Goal: Information Seeking & Learning: Understand process/instructions

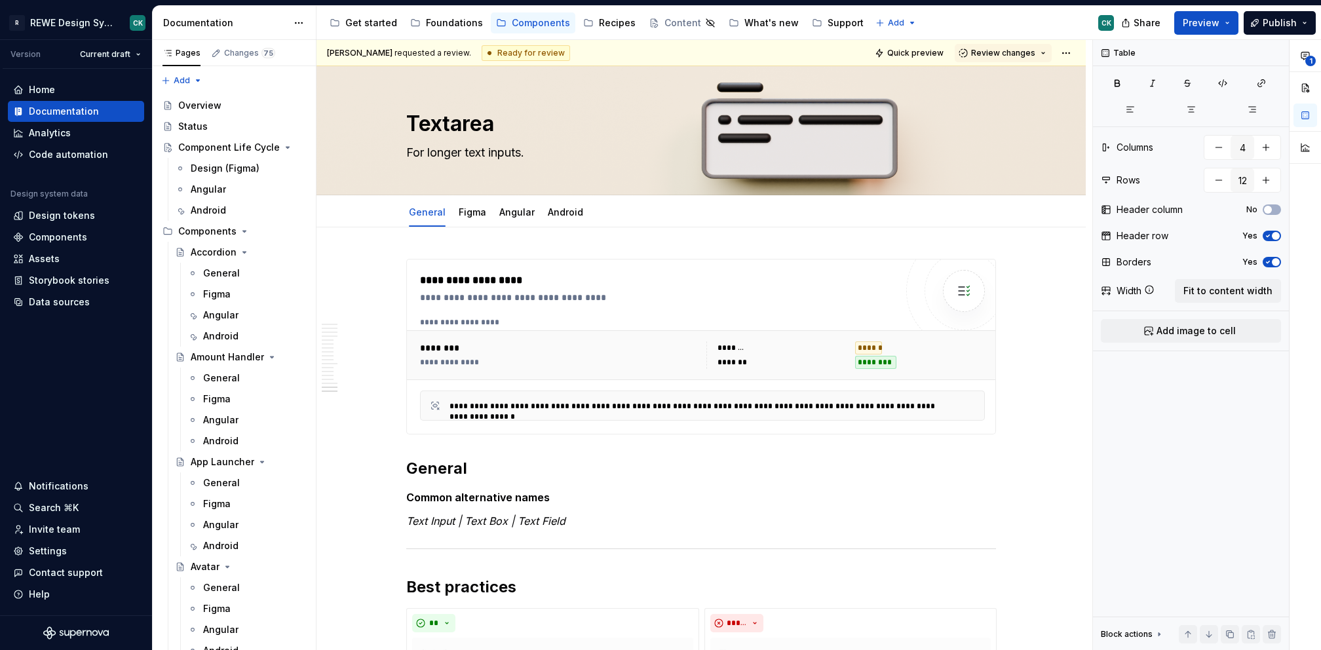
scroll to position [6358, 0]
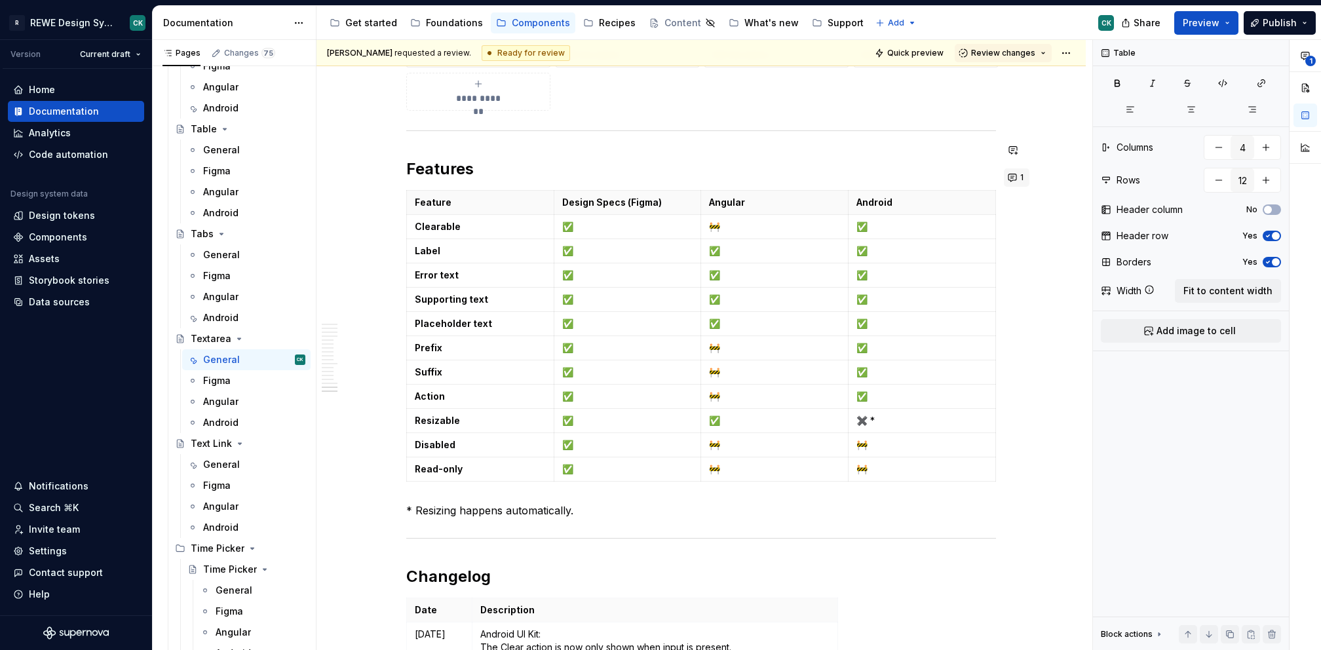
click at [1014, 178] on button "1" at bounding box center [1017, 177] width 26 height 18
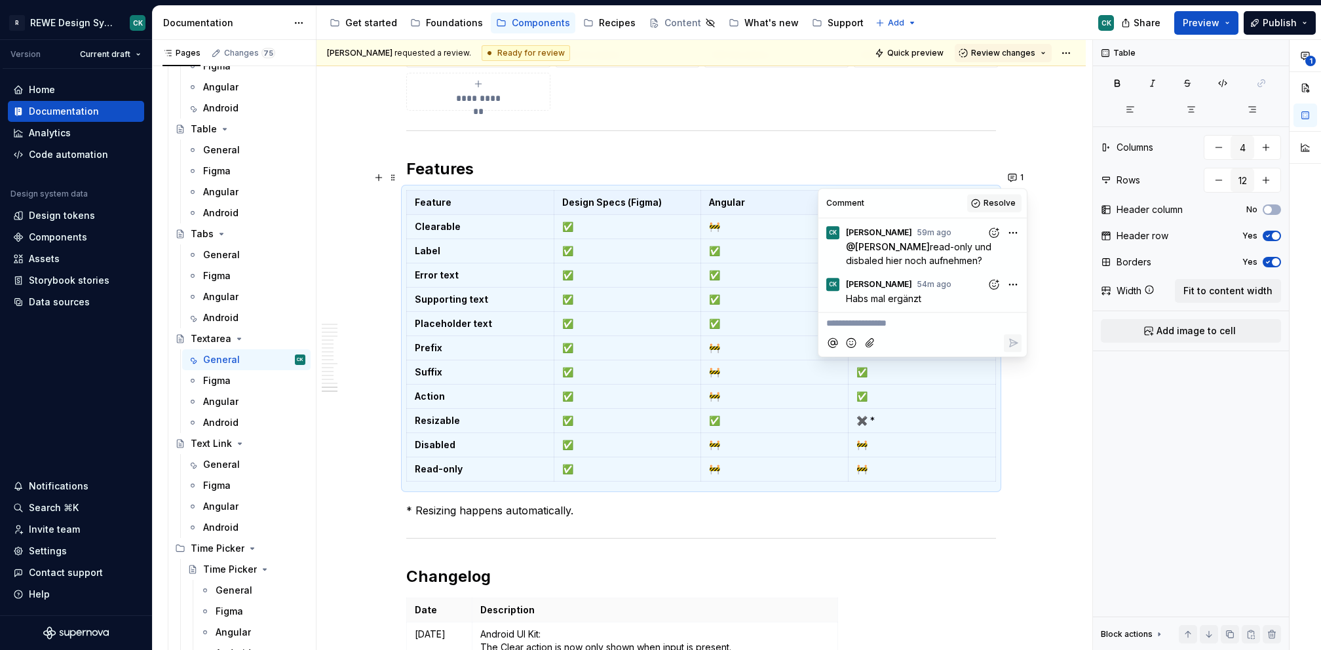
click at [994, 202] on span "Resolve" at bounding box center [1000, 203] width 32 height 10
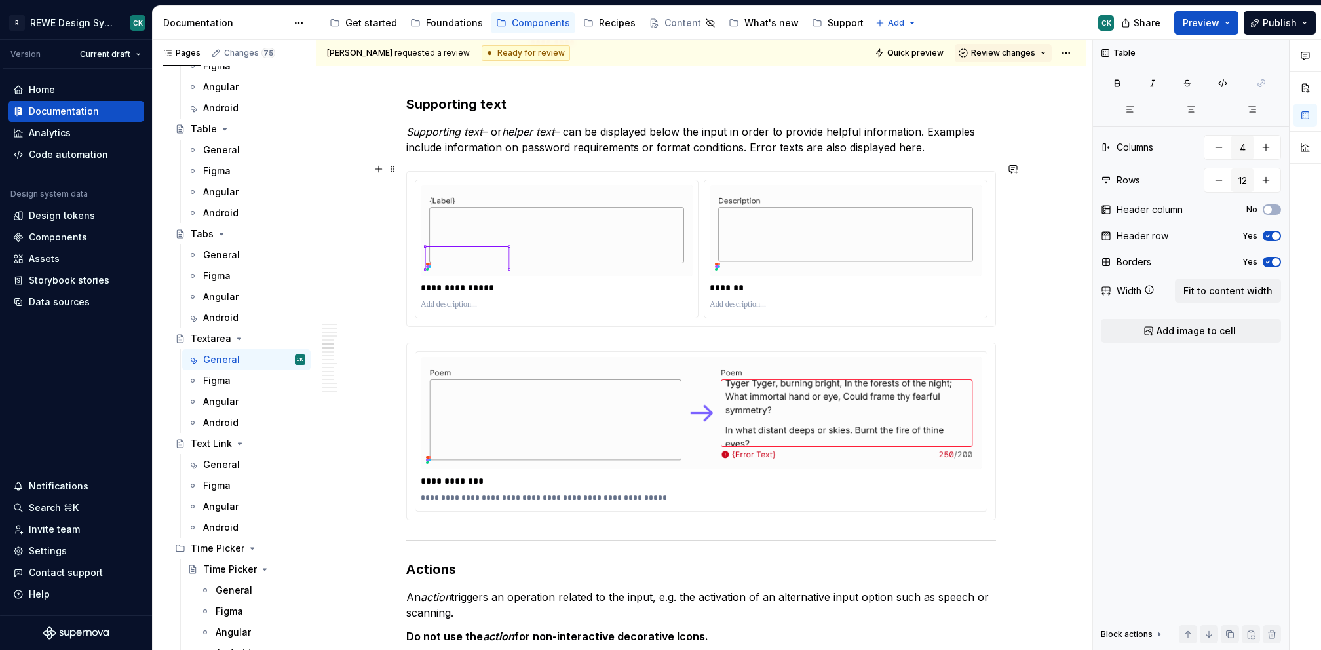
scroll to position [3080, 0]
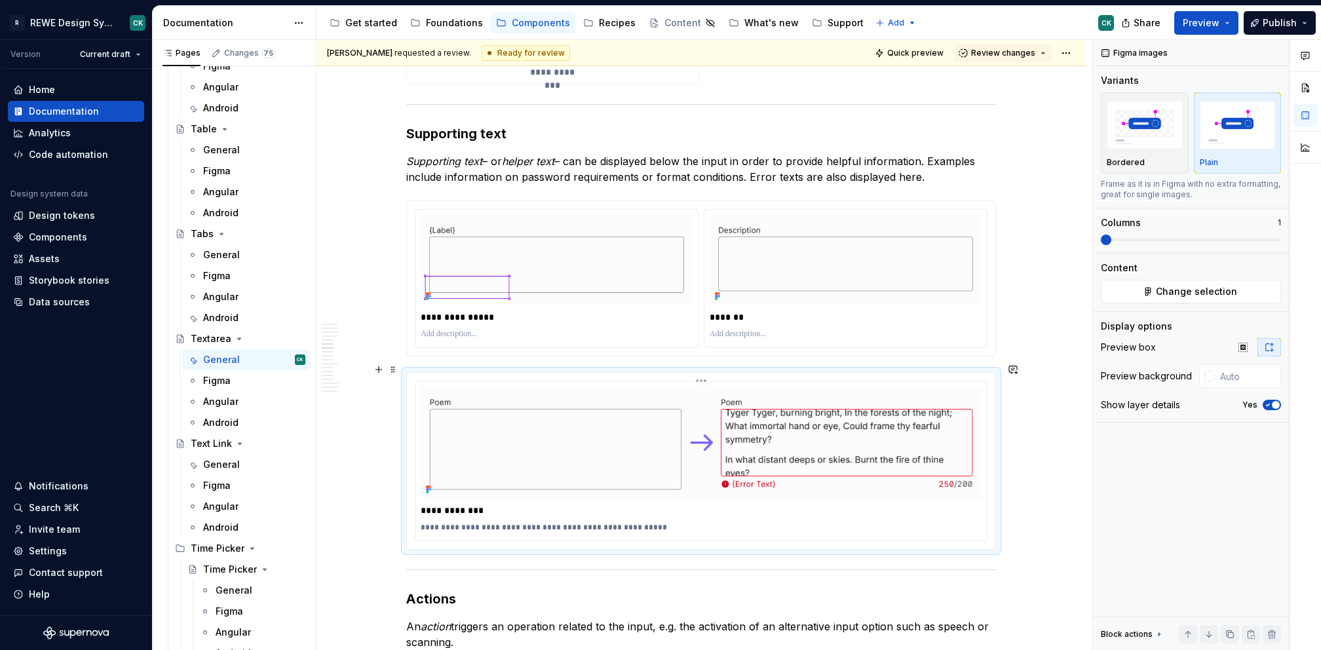
click at [795, 409] on img at bounding box center [701, 443] width 561 height 112
click at [1189, 283] on button "Change selection" at bounding box center [1191, 292] width 180 height 24
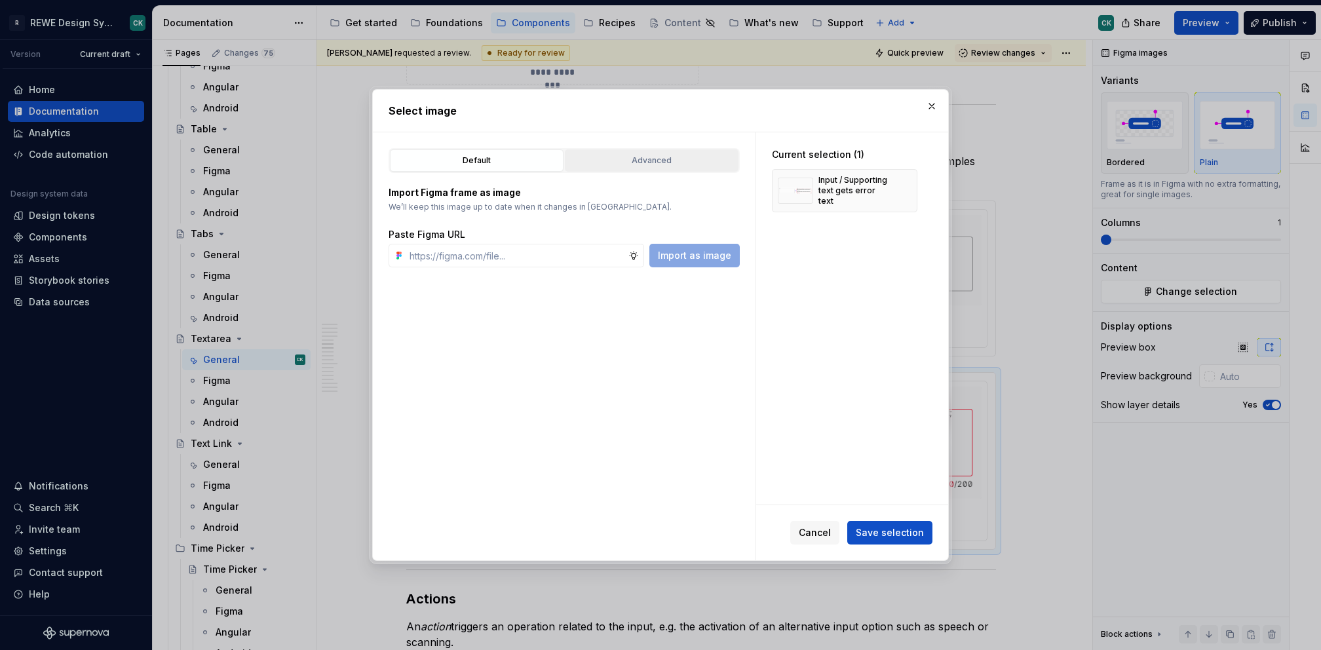
click at [644, 154] on div "Advanced" at bounding box center [652, 160] width 165 height 13
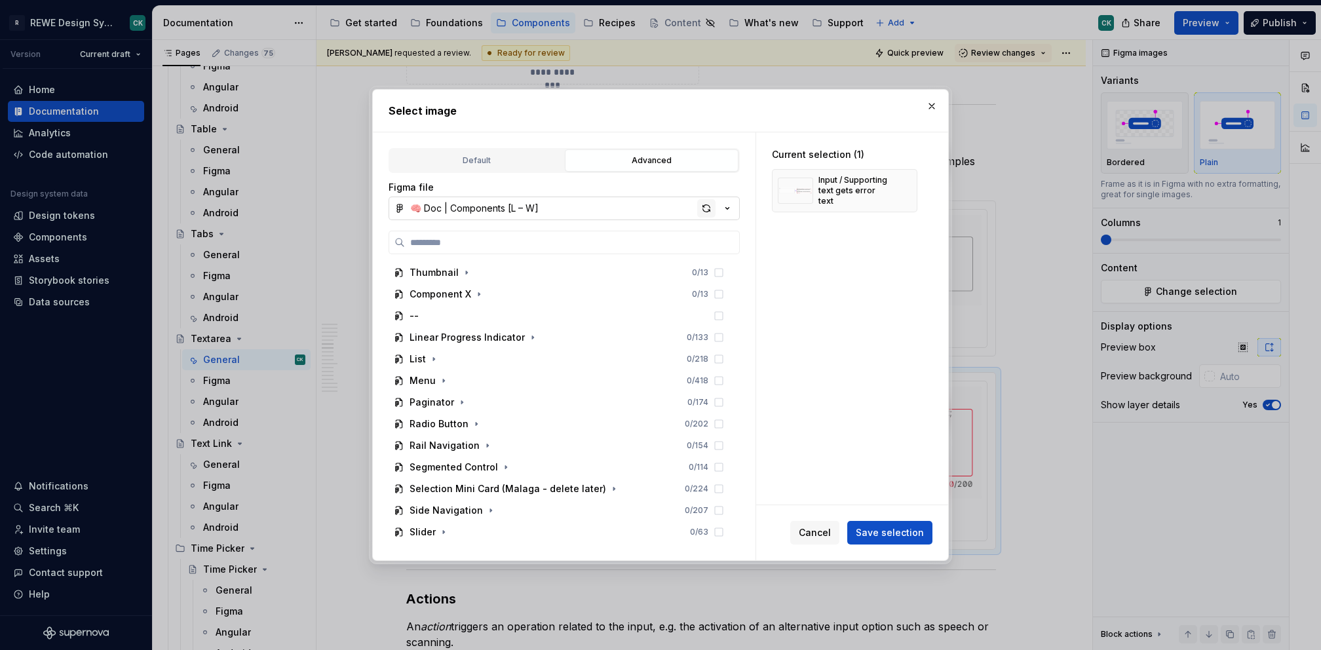
click at [702, 205] on div "button" at bounding box center [706, 208] width 18 height 18
click at [933, 104] on button "button" at bounding box center [932, 106] width 18 height 18
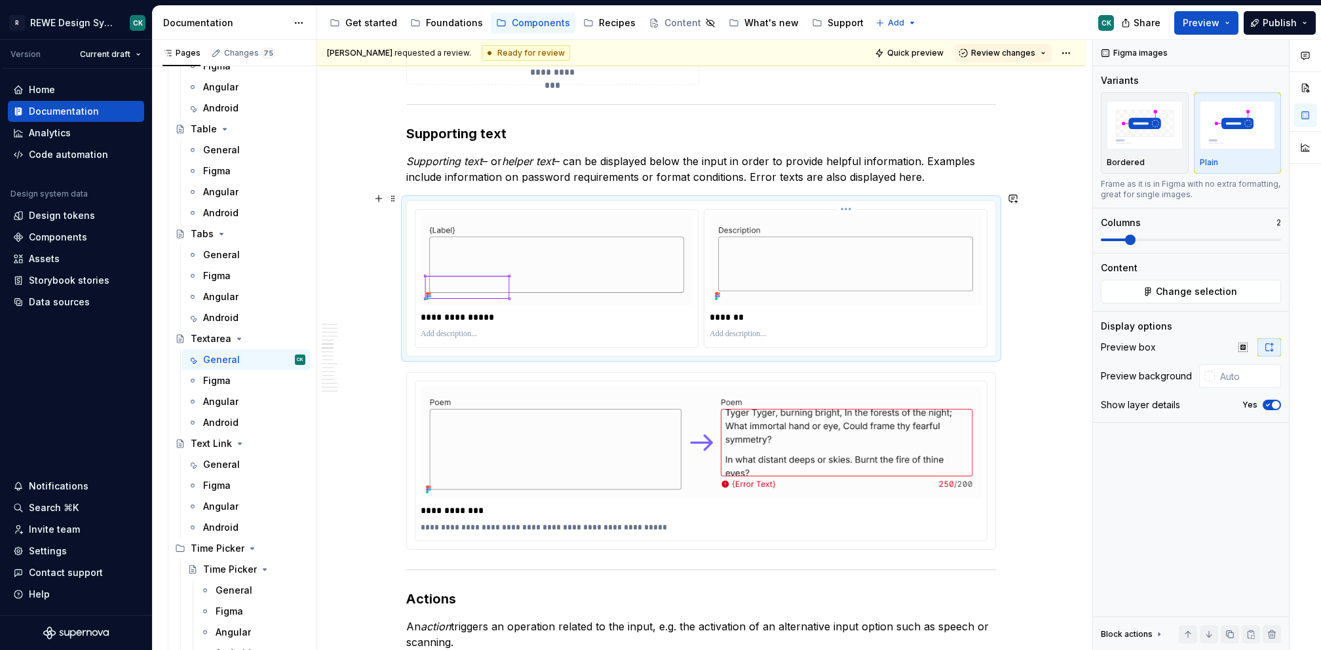
click at [914, 271] on img at bounding box center [846, 260] width 272 height 90
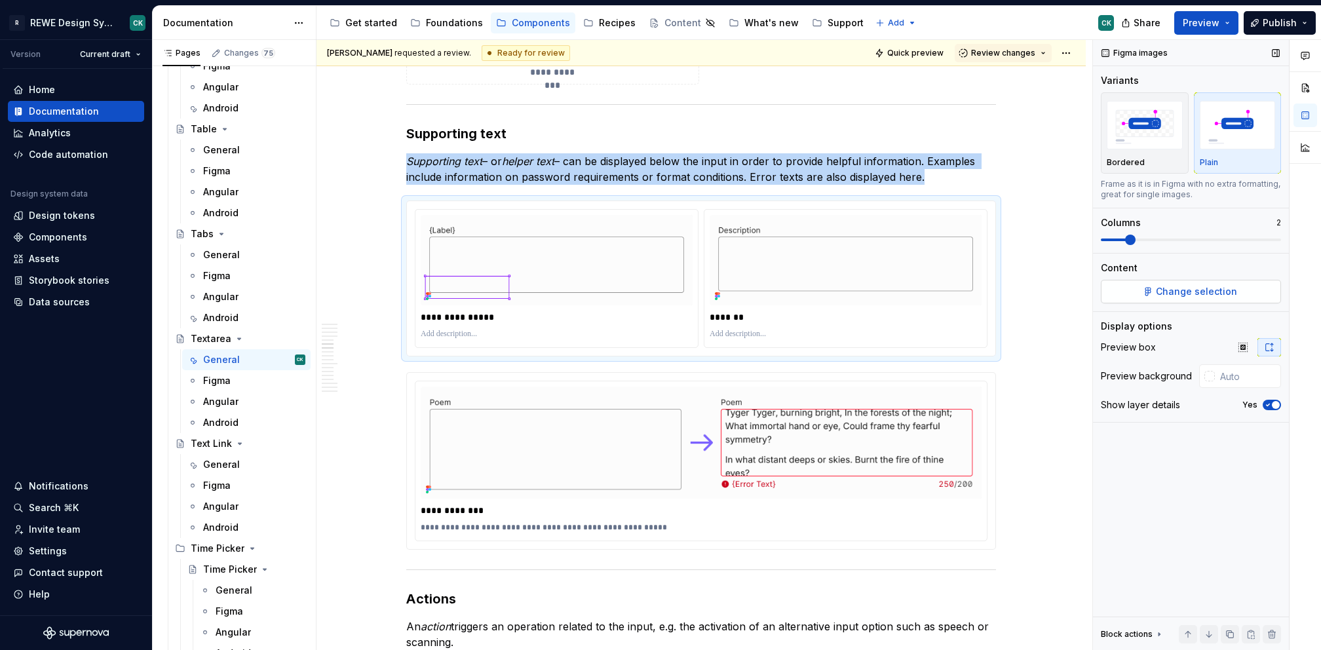
click at [1184, 299] on button "Change selection" at bounding box center [1191, 292] width 180 height 24
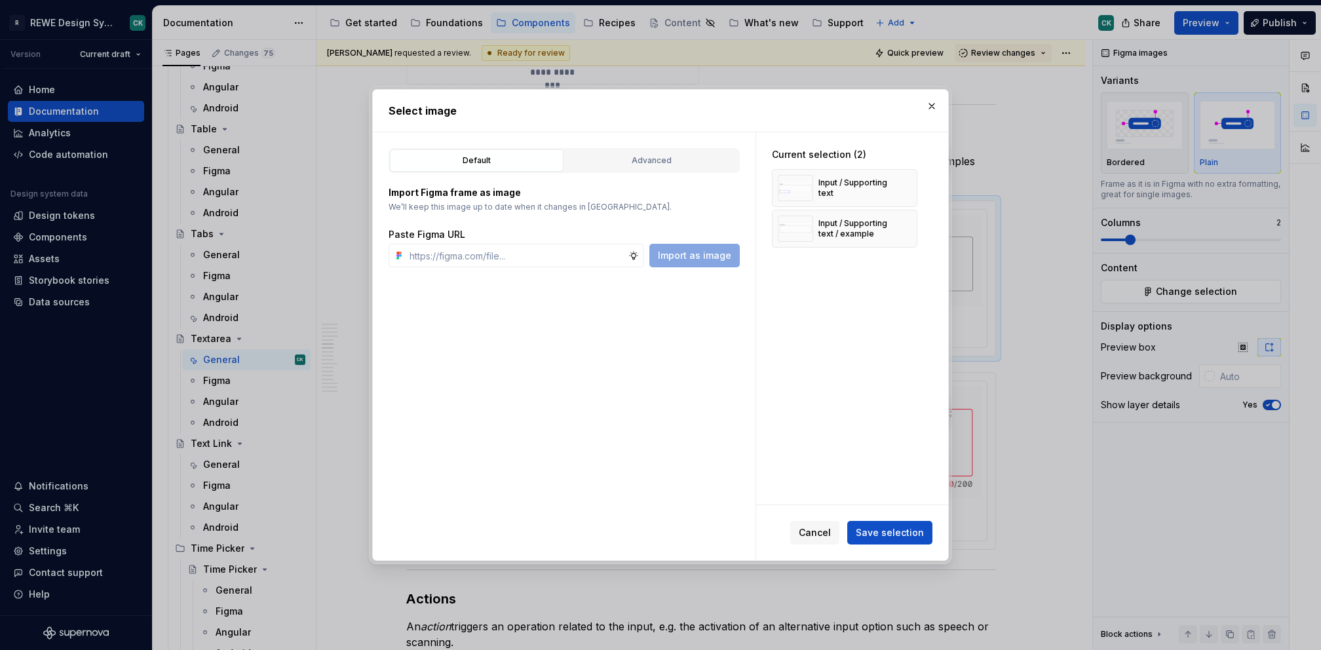
drag, startPoint x: 714, startPoint y: 155, endPoint x: 767, endPoint y: 183, distance: 59.5
click at [714, 155] on div "Advanced" at bounding box center [652, 160] width 165 height 13
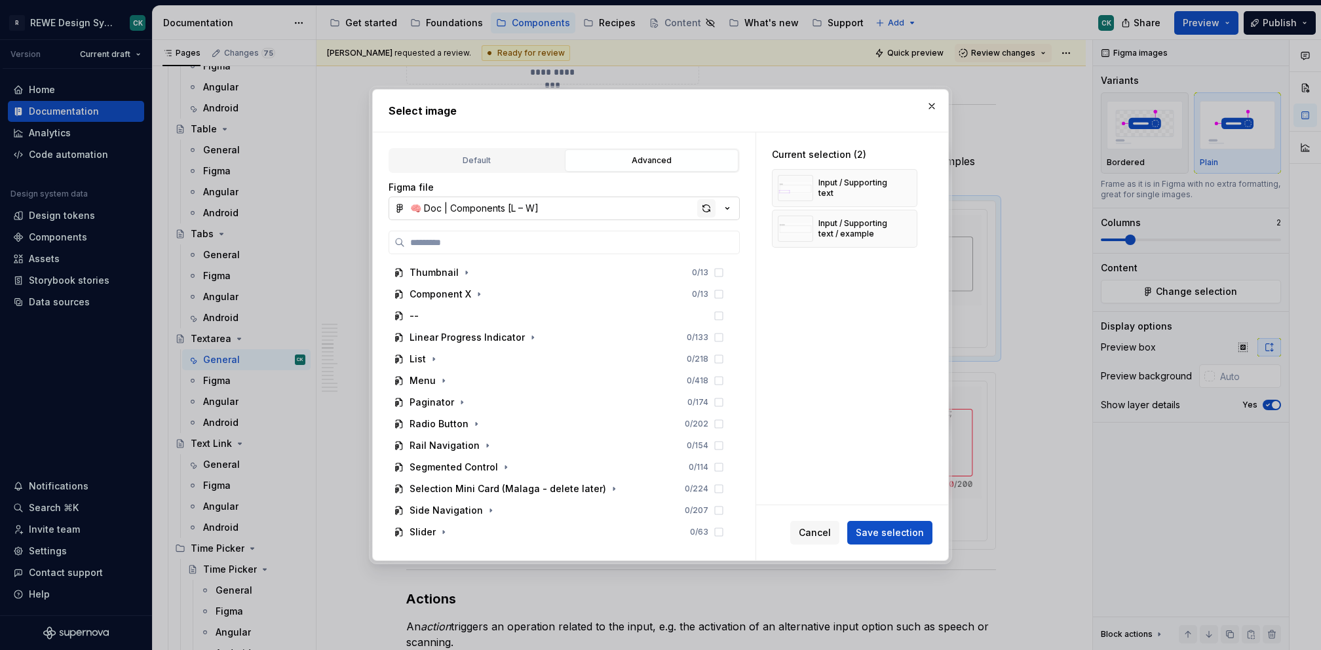
click at [709, 209] on div "button" at bounding box center [706, 208] width 18 height 18
click at [932, 103] on button "button" at bounding box center [932, 106] width 18 height 18
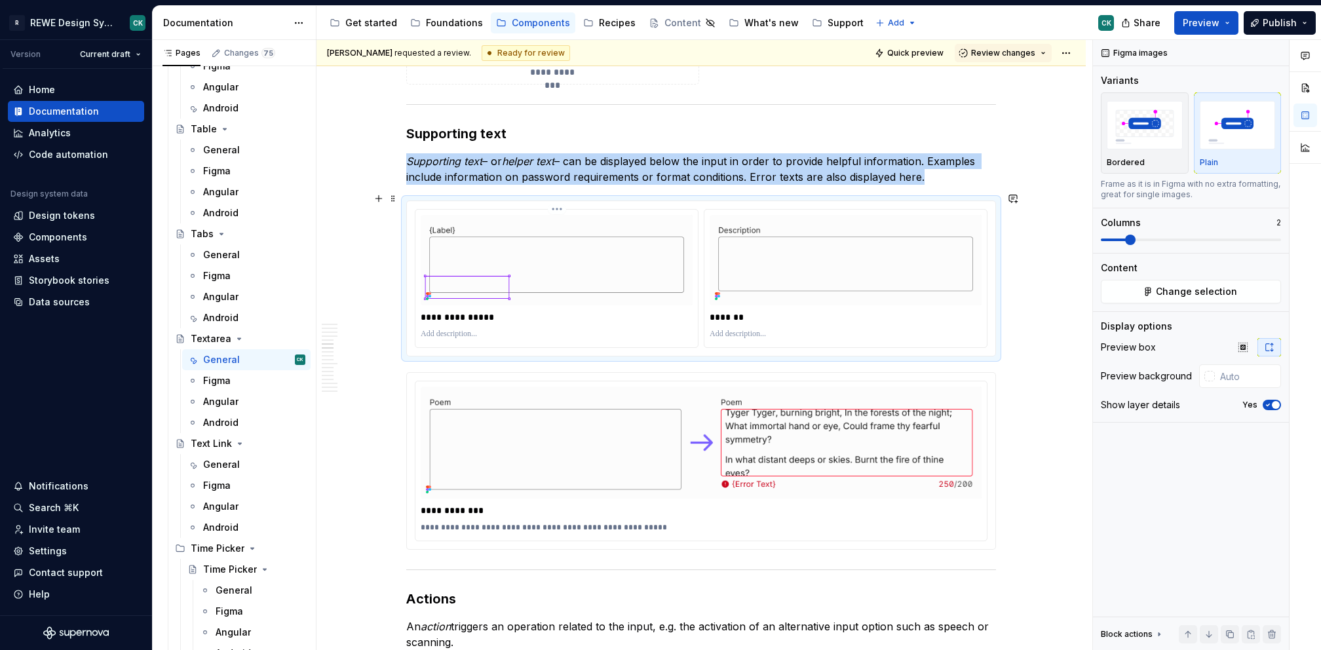
click at [548, 246] on img at bounding box center [557, 260] width 272 height 90
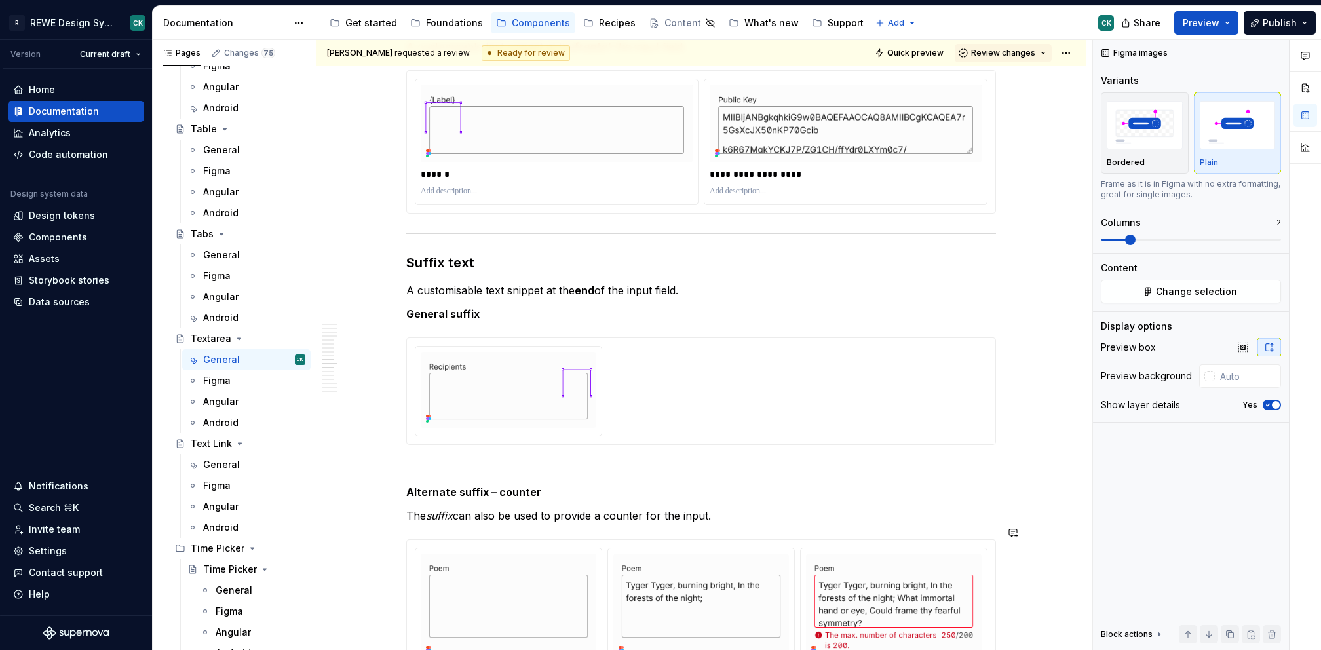
scroll to position [4165, 0]
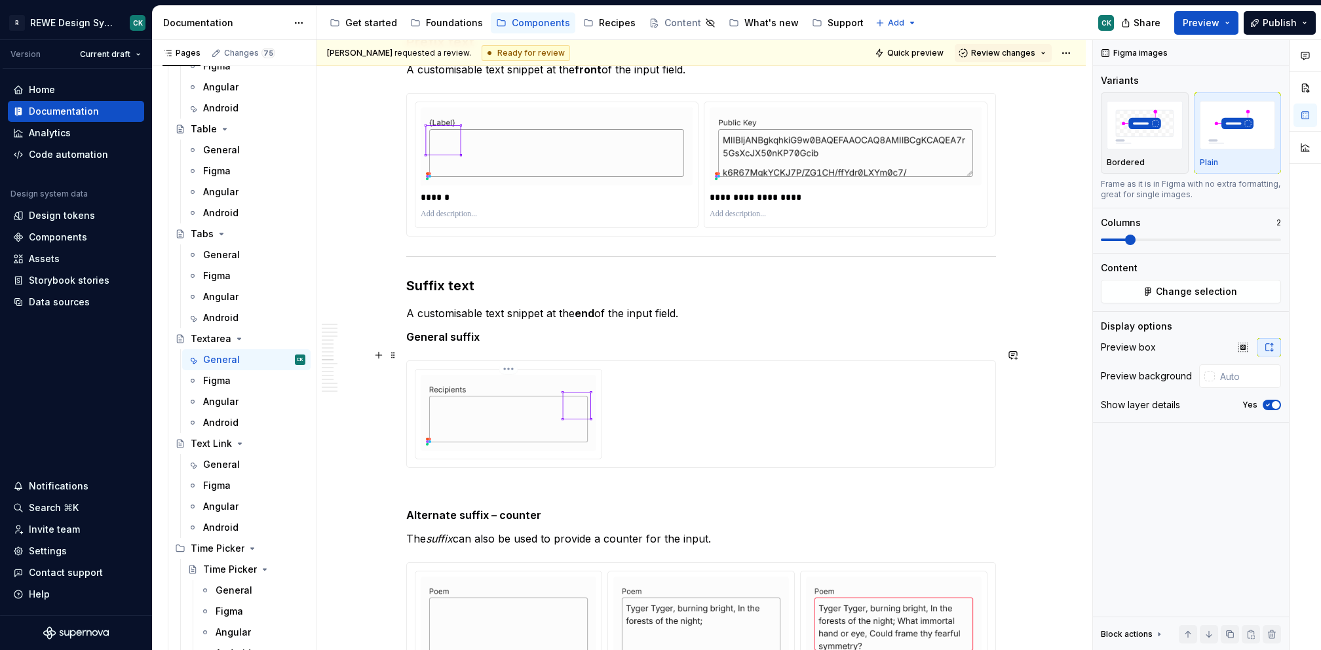
click at [507, 405] on img at bounding box center [509, 413] width 176 height 76
click at [1150, 298] on button "Change selection" at bounding box center [1191, 292] width 180 height 24
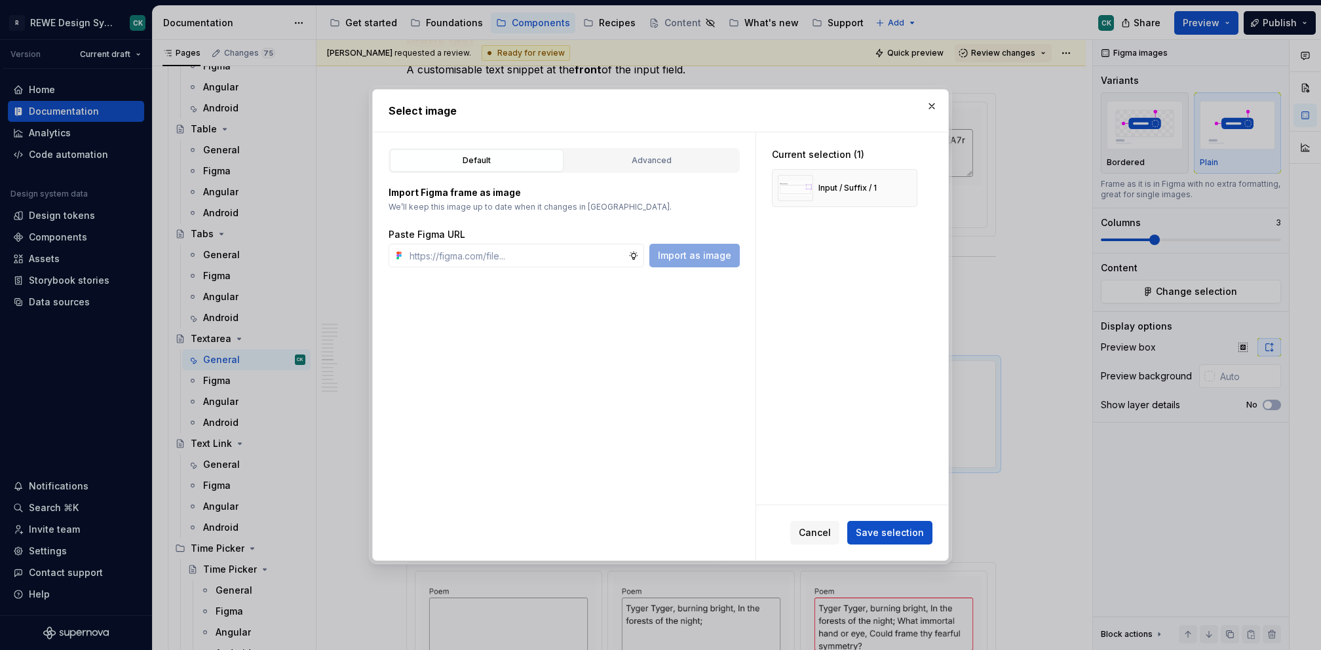
drag, startPoint x: 670, startPoint y: 161, endPoint x: 710, endPoint y: 184, distance: 45.5
click at [670, 161] on div "Advanced" at bounding box center [652, 160] width 165 height 13
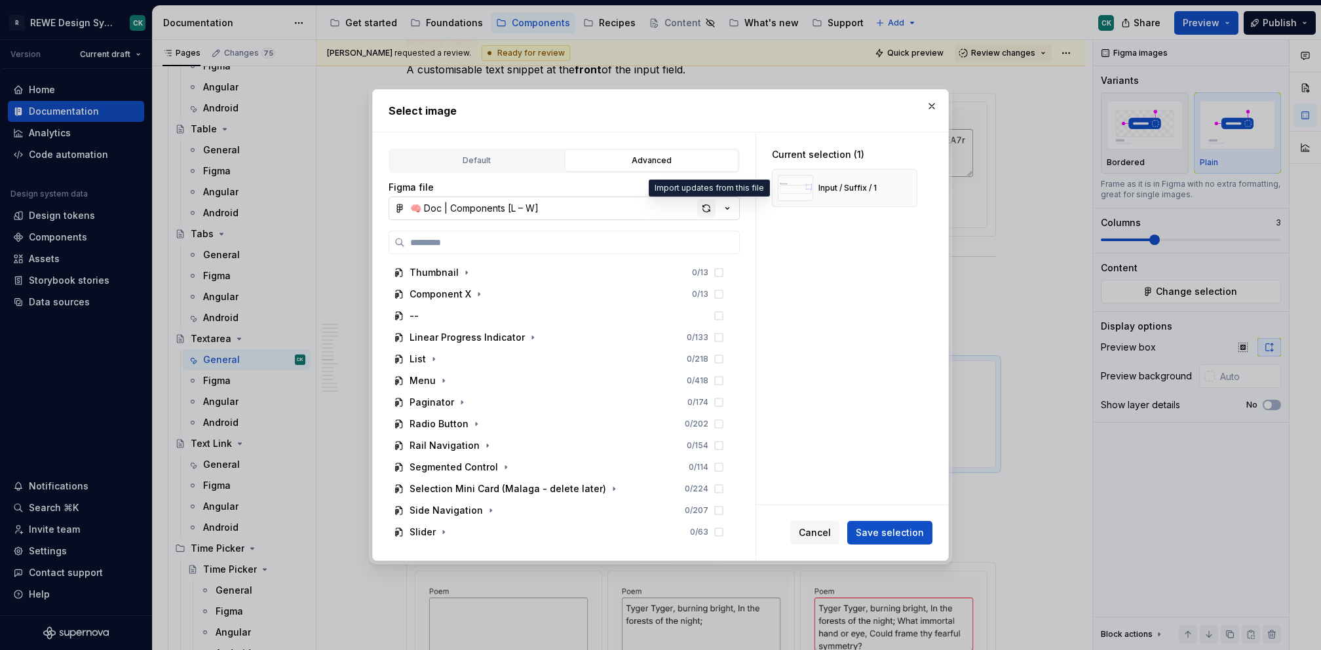
click at [707, 206] on div "button" at bounding box center [706, 208] width 18 height 18
click at [705, 204] on div "button" at bounding box center [706, 208] width 18 height 18
click at [937, 104] on button "button" at bounding box center [932, 106] width 18 height 18
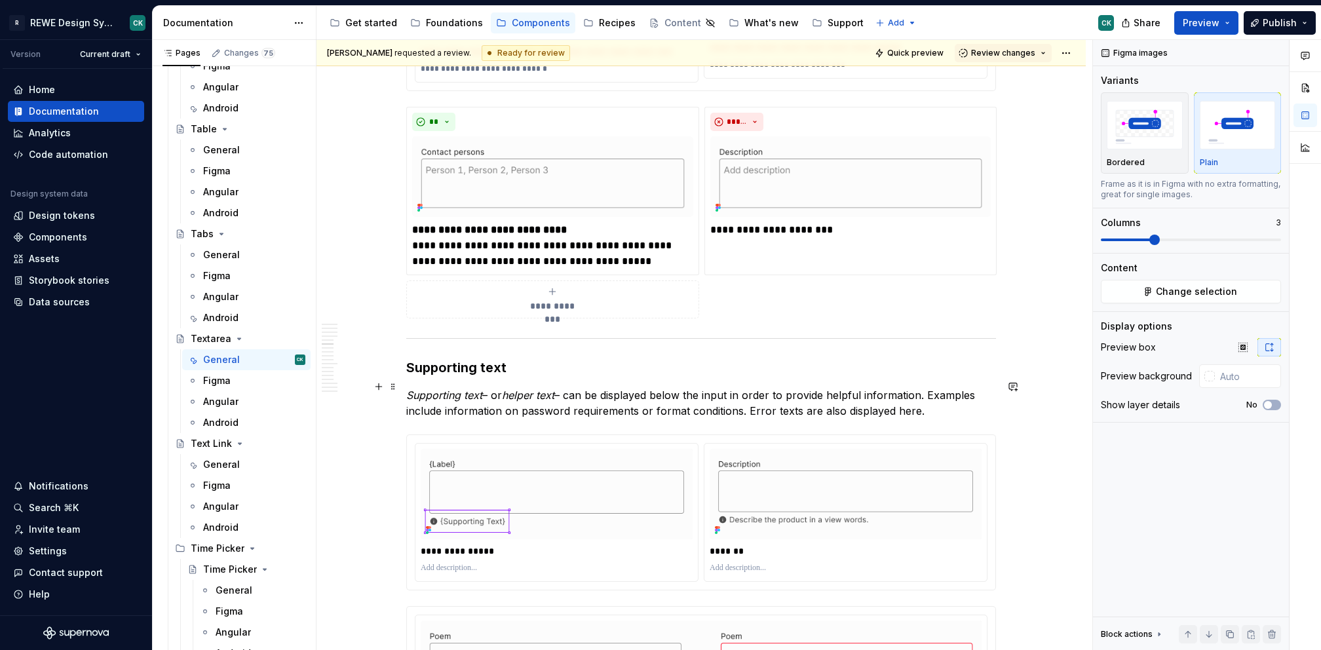
scroll to position [2692, 0]
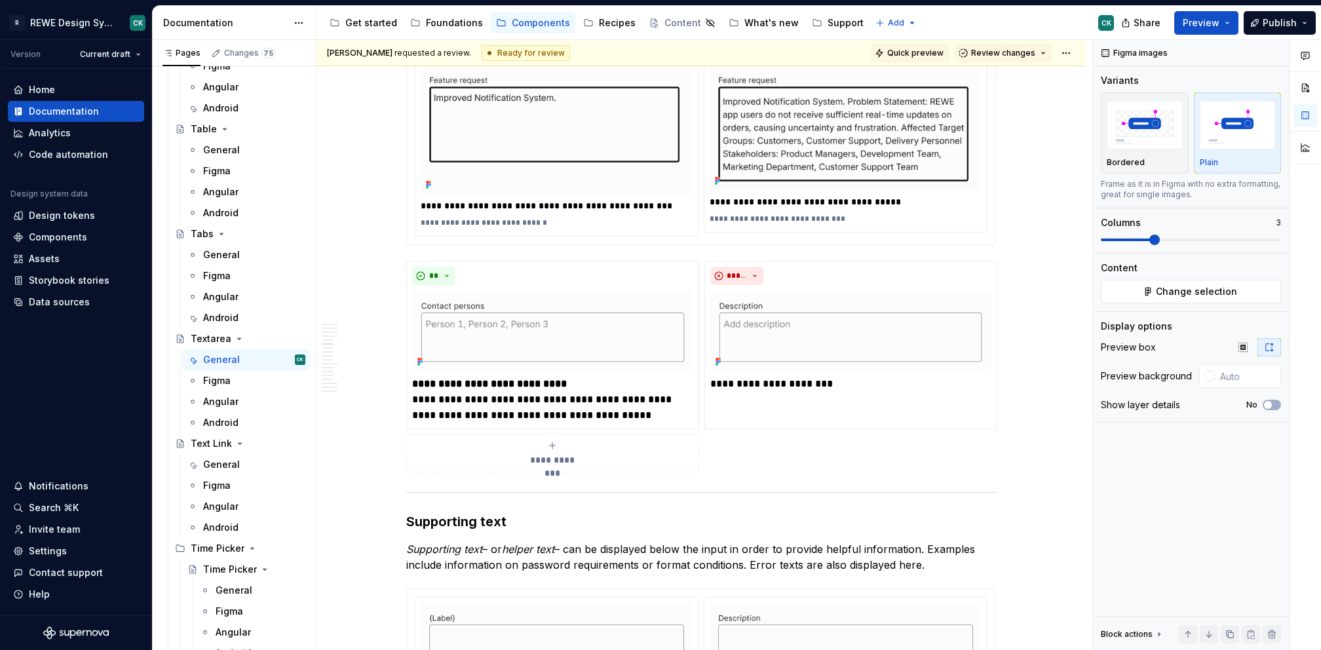
click at [917, 49] on span "Quick preview" at bounding box center [915, 53] width 56 height 10
click at [922, 56] on span "Quick preview" at bounding box center [915, 53] width 56 height 10
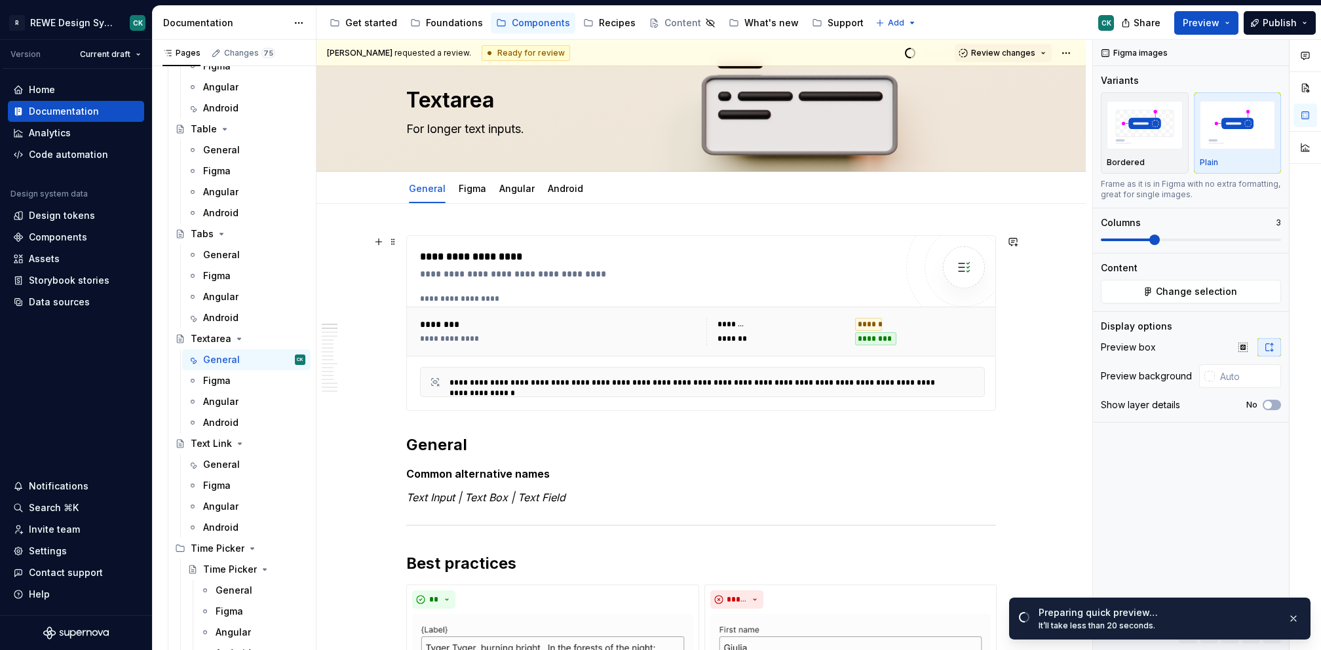
scroll to position [0, 0]
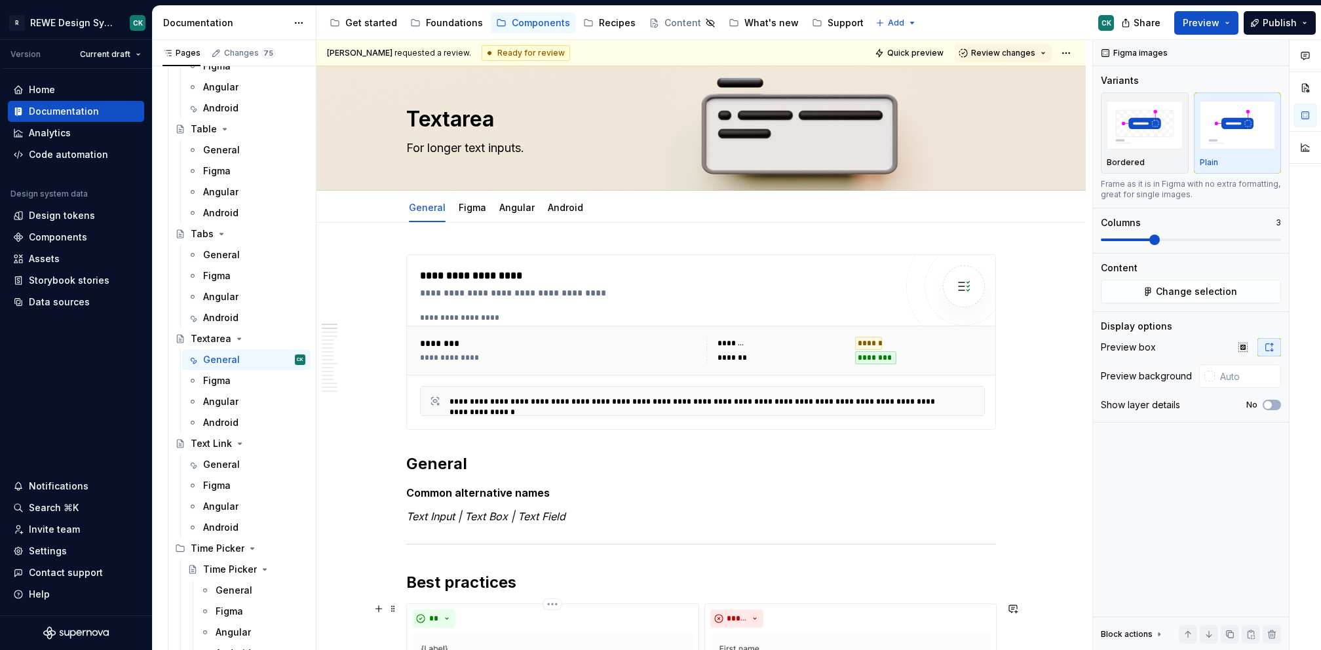
type textarea "*"
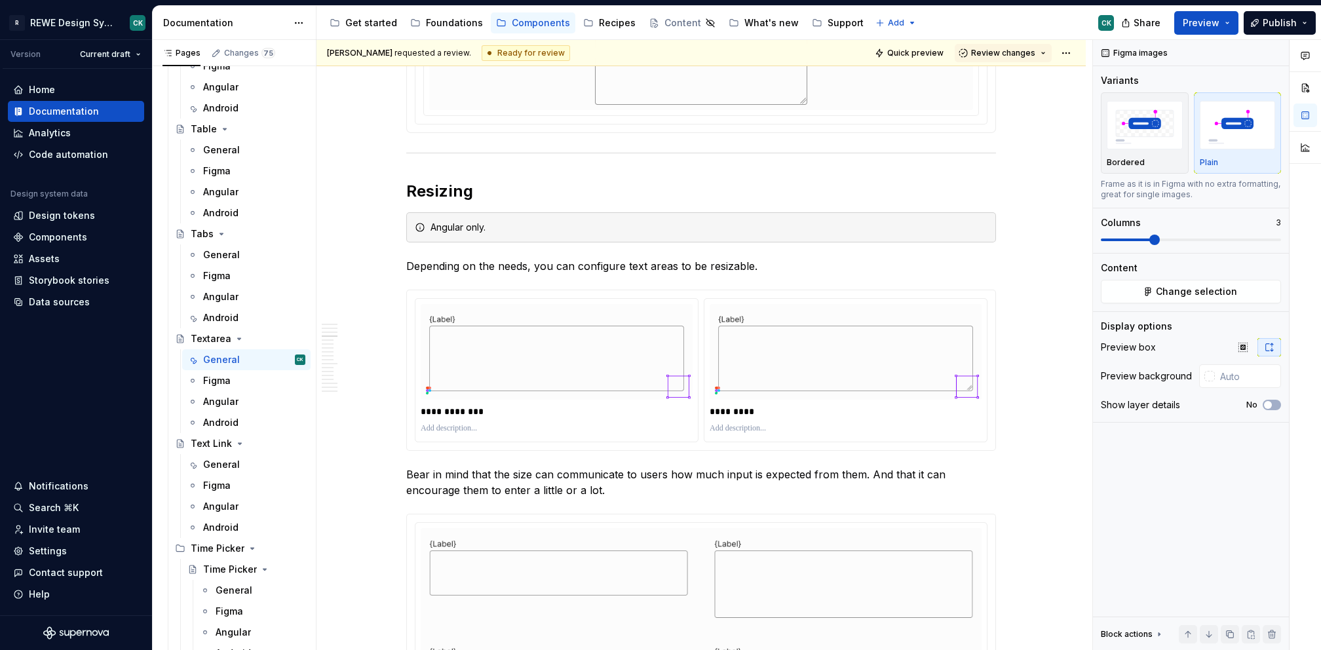
scroll to position [1480, 0]
click at [393, 223] on span at bounding box center [393, 221] width 10 height 18
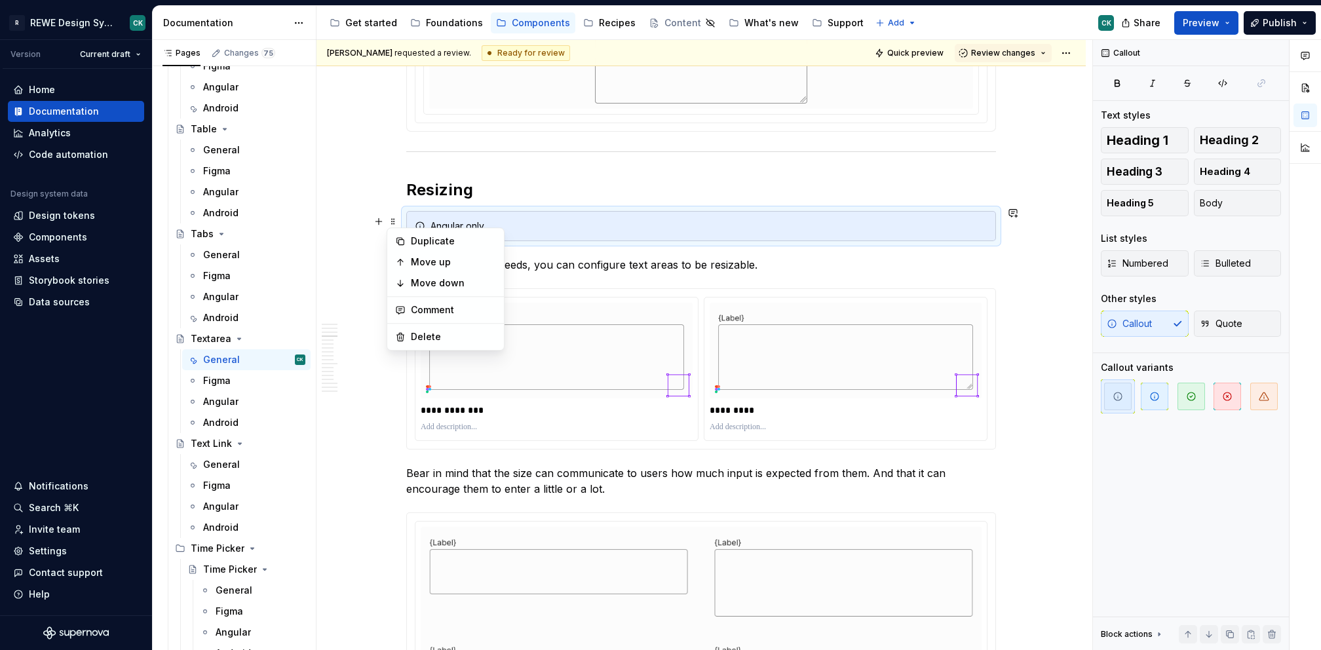
click at [427, 244] on div "Duplicate" at bounding box center [453, 241] width 85 height 13
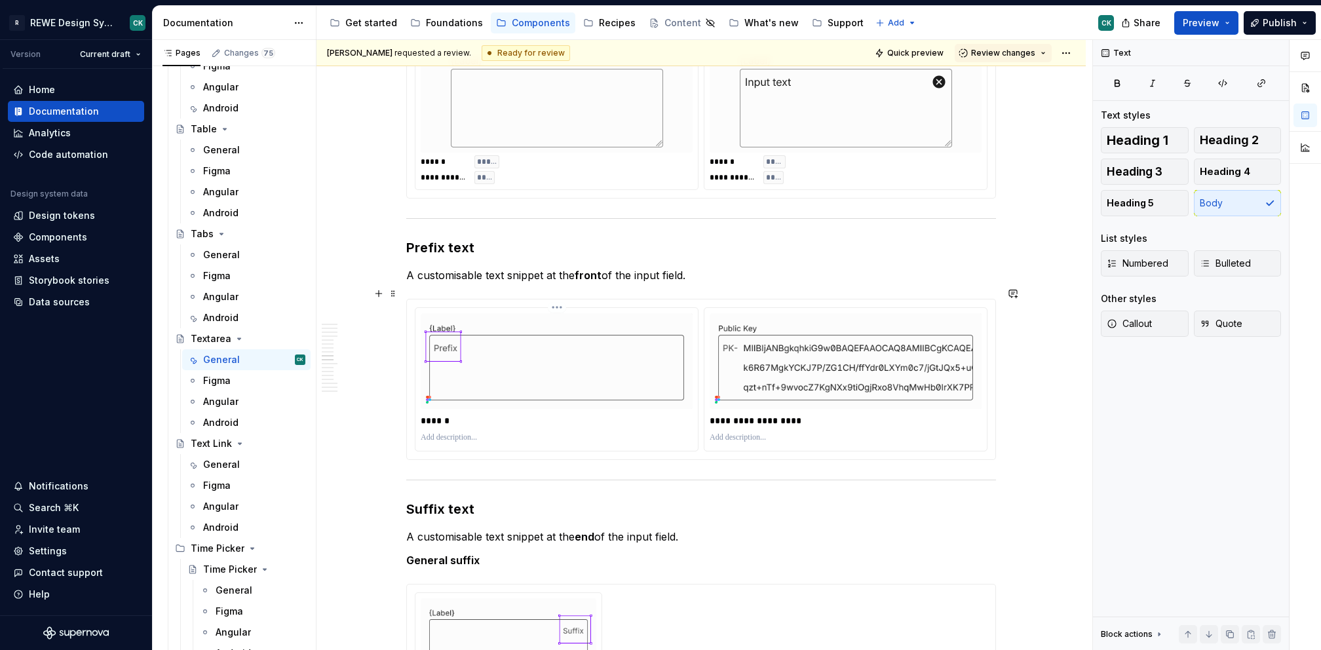
scroll to position [4087, 0]
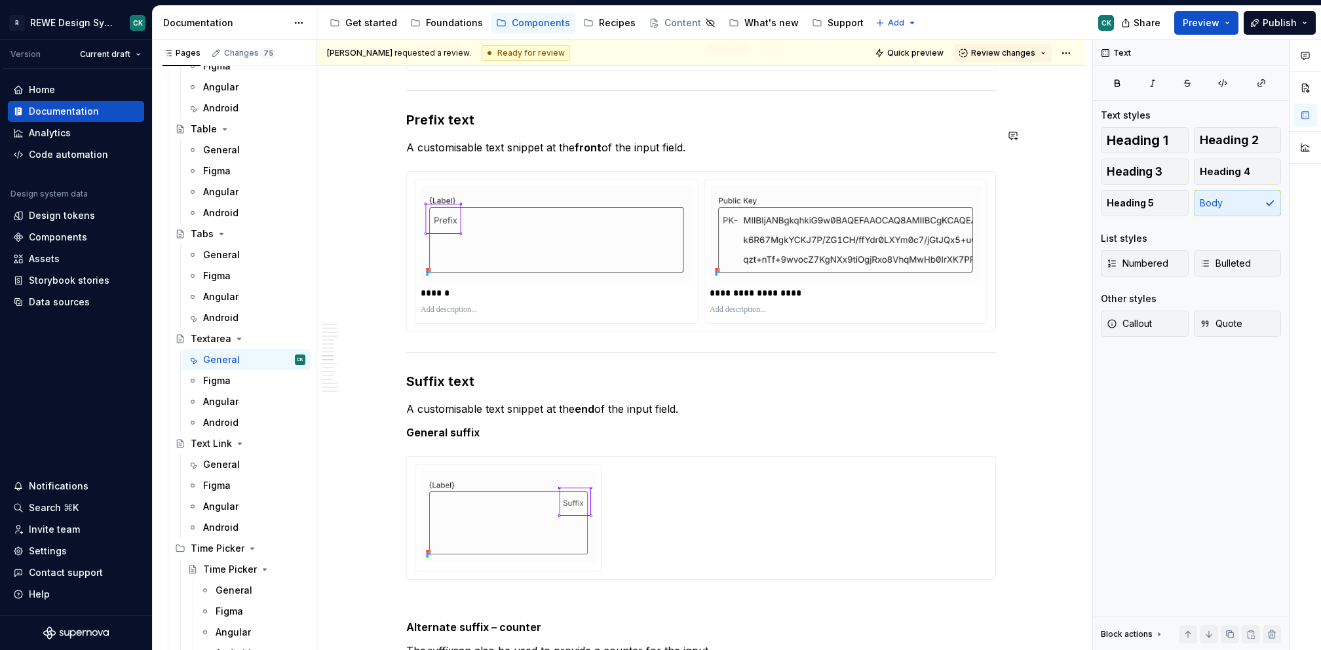
click at [510, 111] on h3 "Prefix text" at bounding box center [701, 120] width 590 height 18
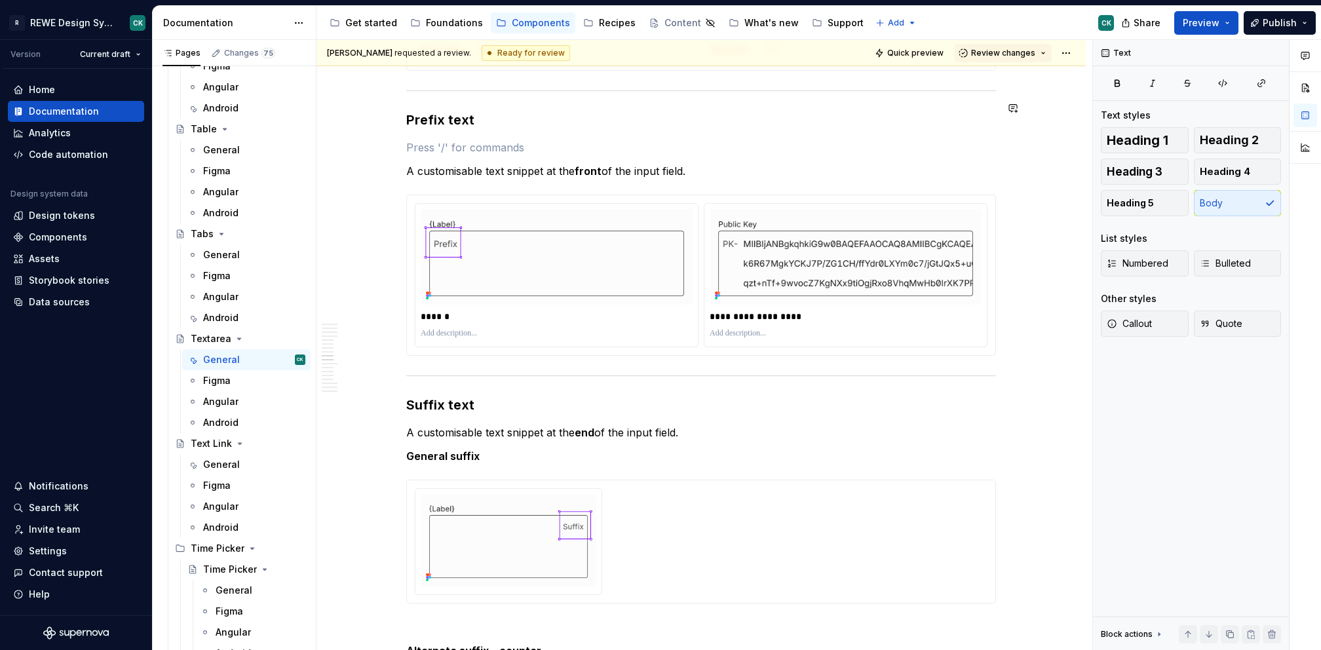
paste div
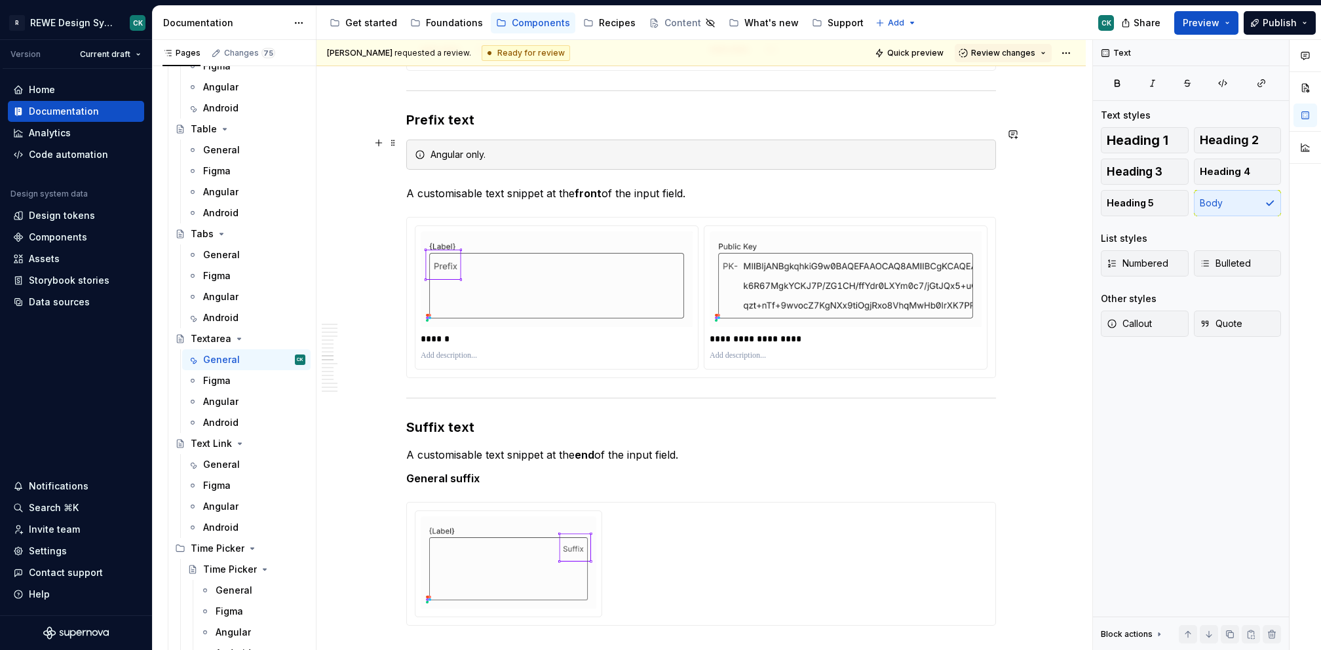
click at [440, 148] on div "Angular only." at bounding box center [709, 154] width 557 height 13
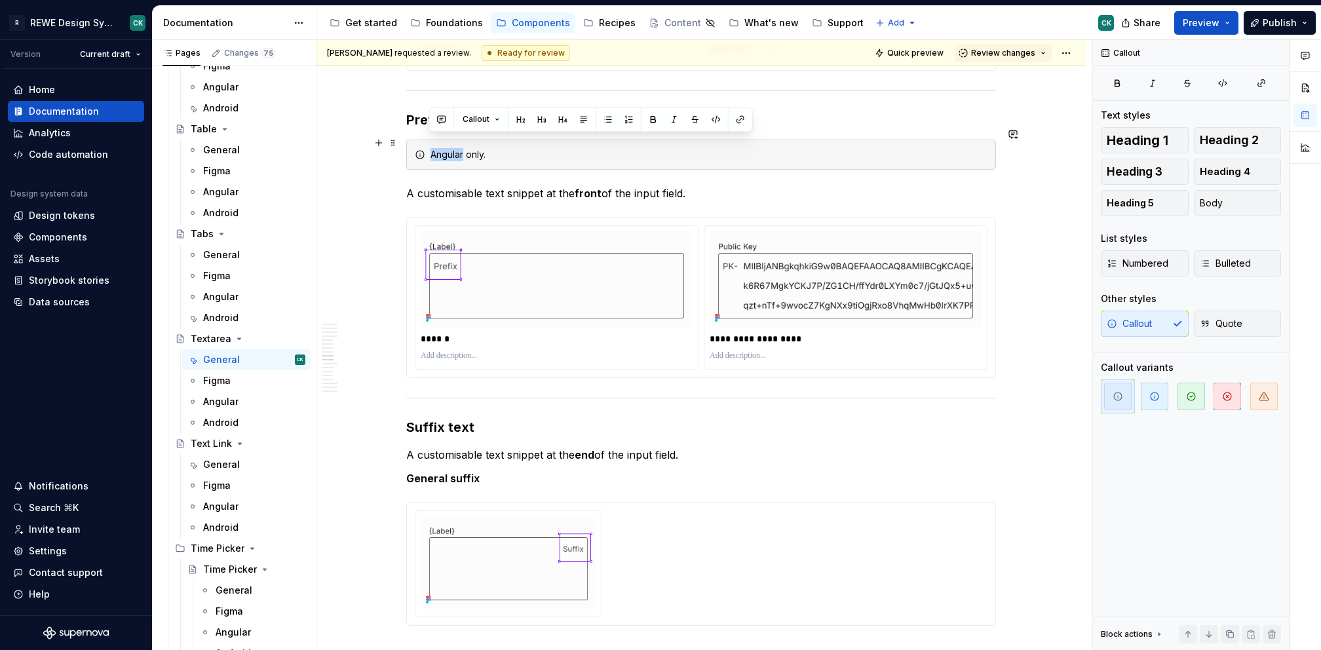
click at [440, 148] on div "Angular only." at bounding box center [709, 154] width 557 height 13
drag, startPoint x: 486, startPoint y: 419, endPoint x: 478, endPoint y: 421, distance: 8.1
click at [486, 419] on h3 "Suffix text" at bounding box center [701, 427] width 590 height 18
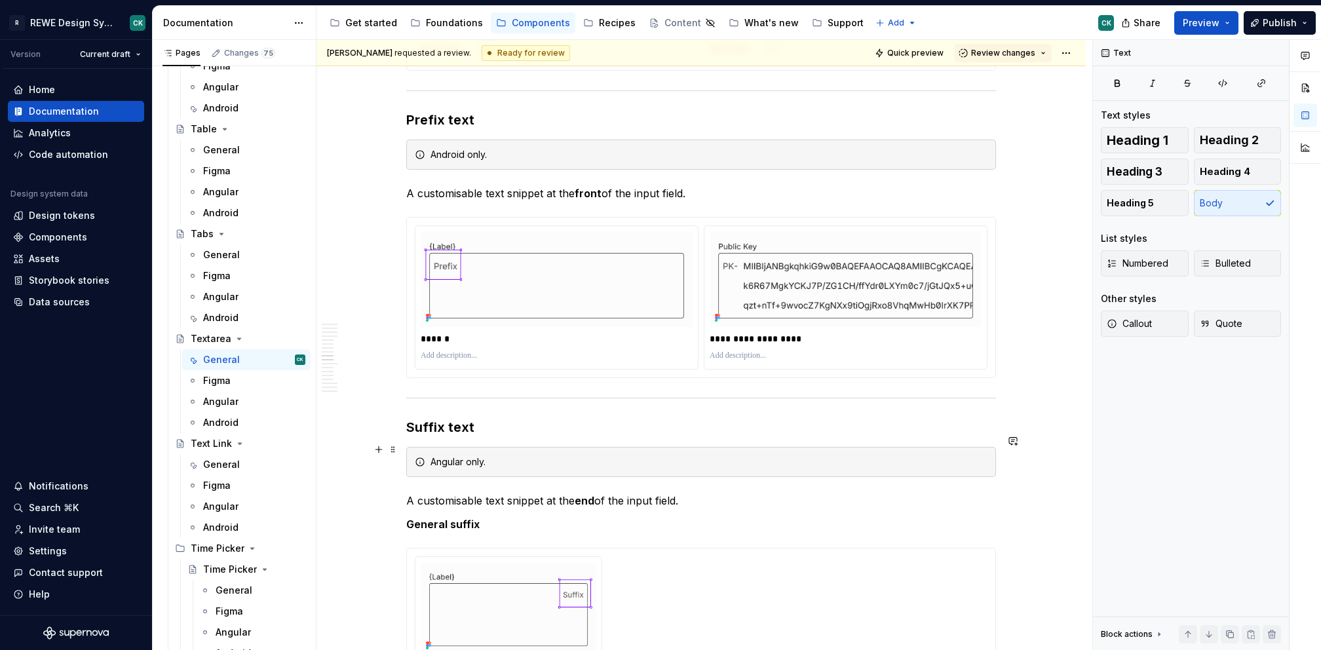
click at [441, 456] on div "Angular only." at bounding box center [709, 462] width 557 height 13
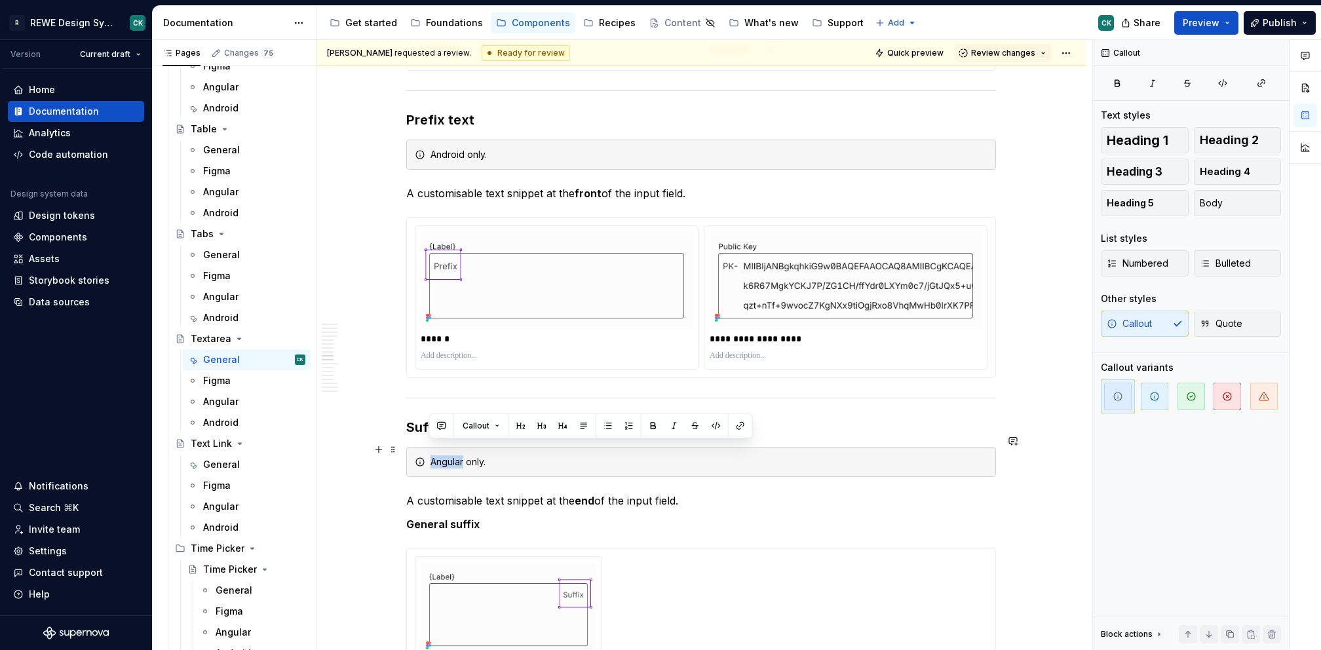
click at [441, 456] on div "Angular only." at bounding box center [709, 462] width 557 height 13
click at [899, 45] on button "Quick preview" at bounding box center [910, 53] width 79 height 18
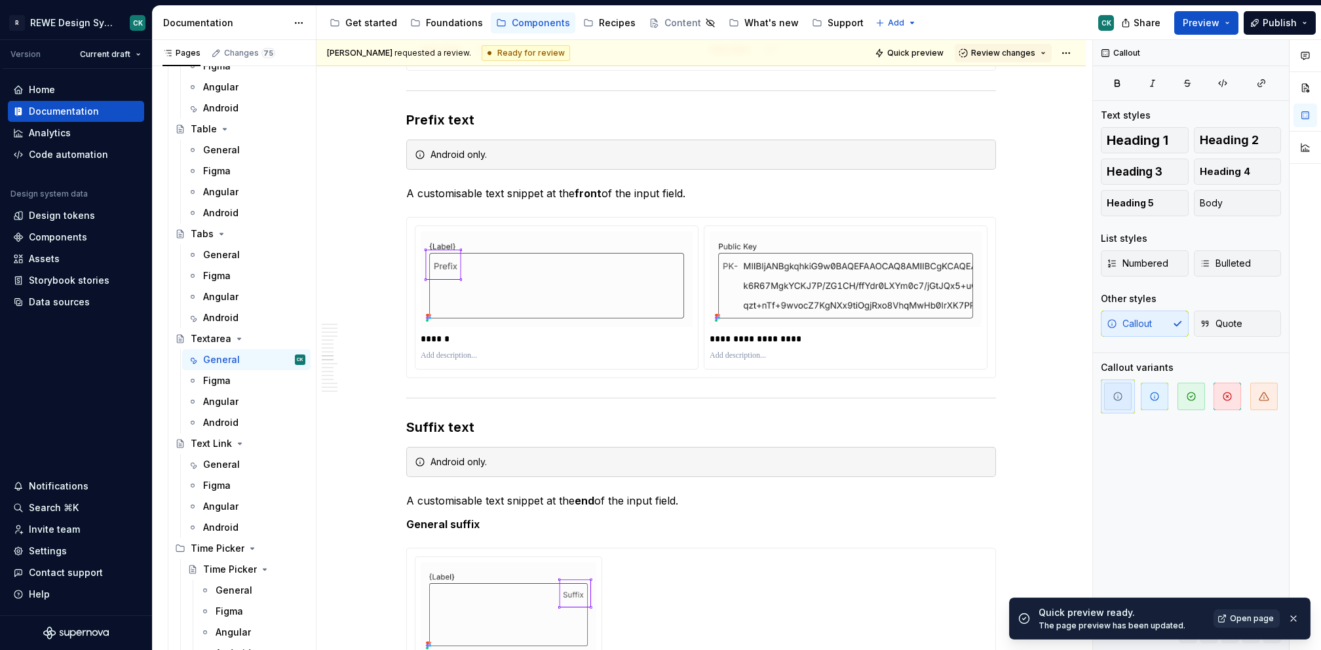
click at [1258, 622] on span "Open page" at bounding box center [1252, 618] width 44 height 10
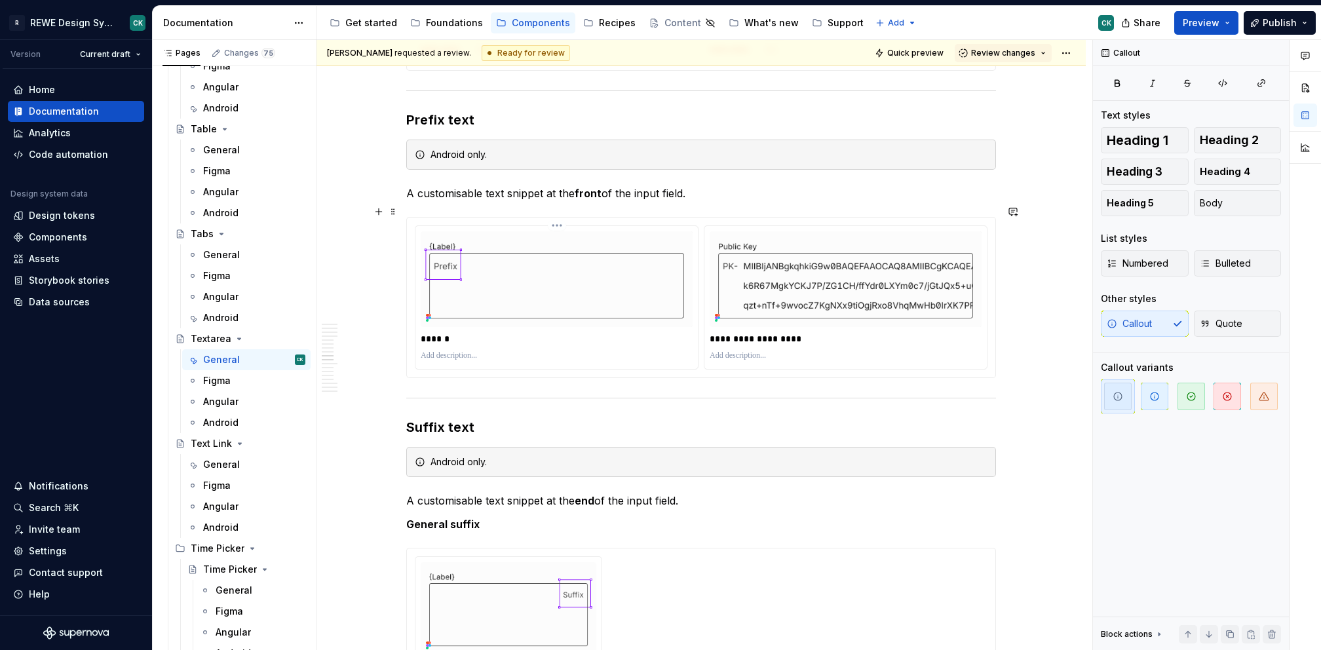
click at [572, 290] on img at bounding box center [557, 279] width 272 height 96
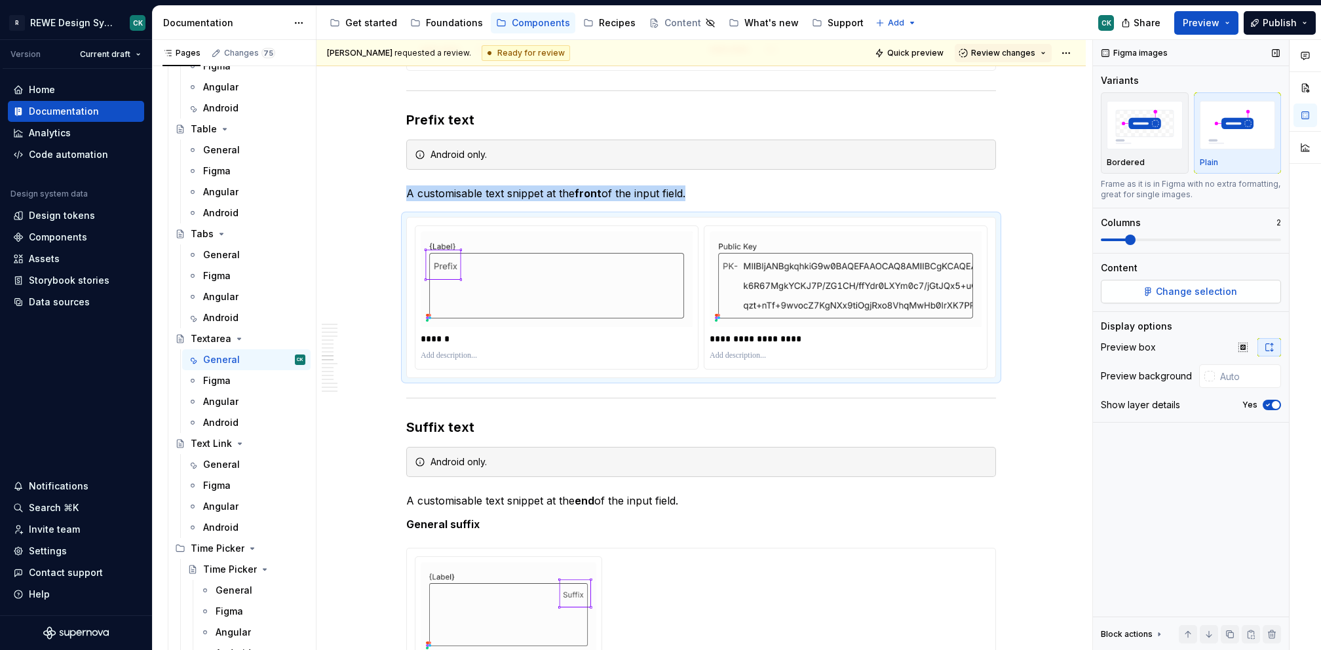
click at [1156, 294] on button "Change selection" at bounding box center [1191, 292] width 180 height 24
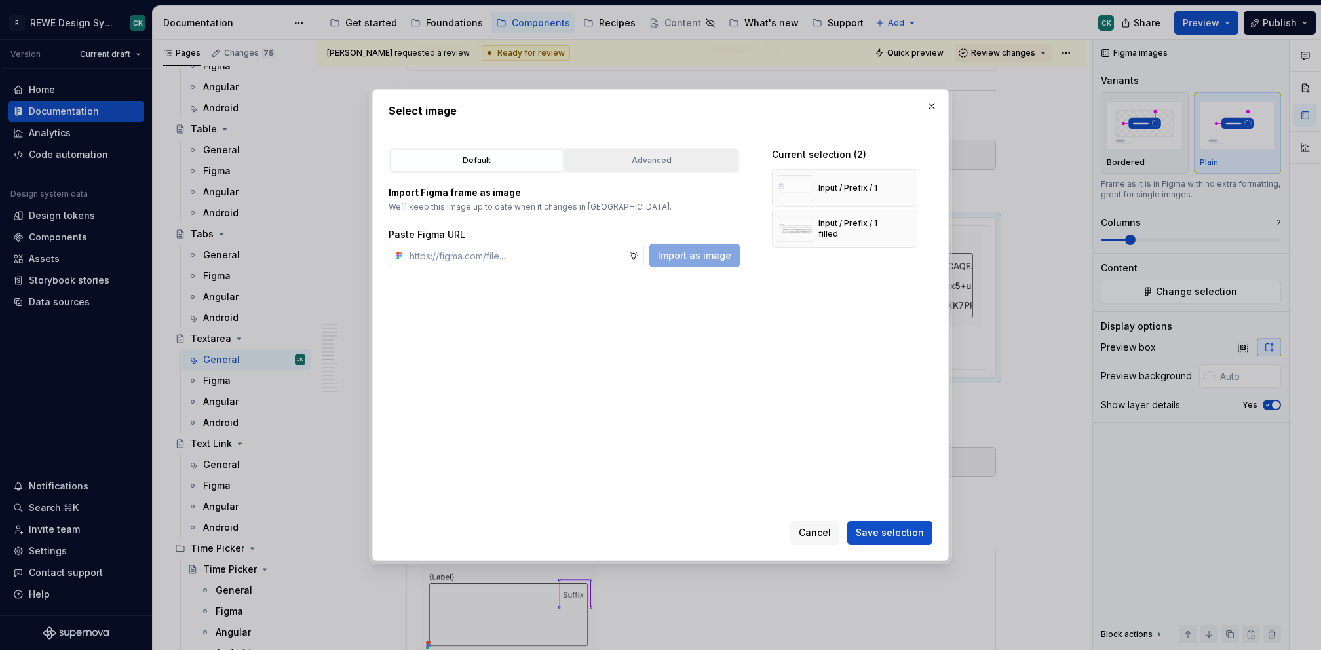
click at [705, 160] on div "Advanced" at bounding box center [652, 160] width 165 height 13
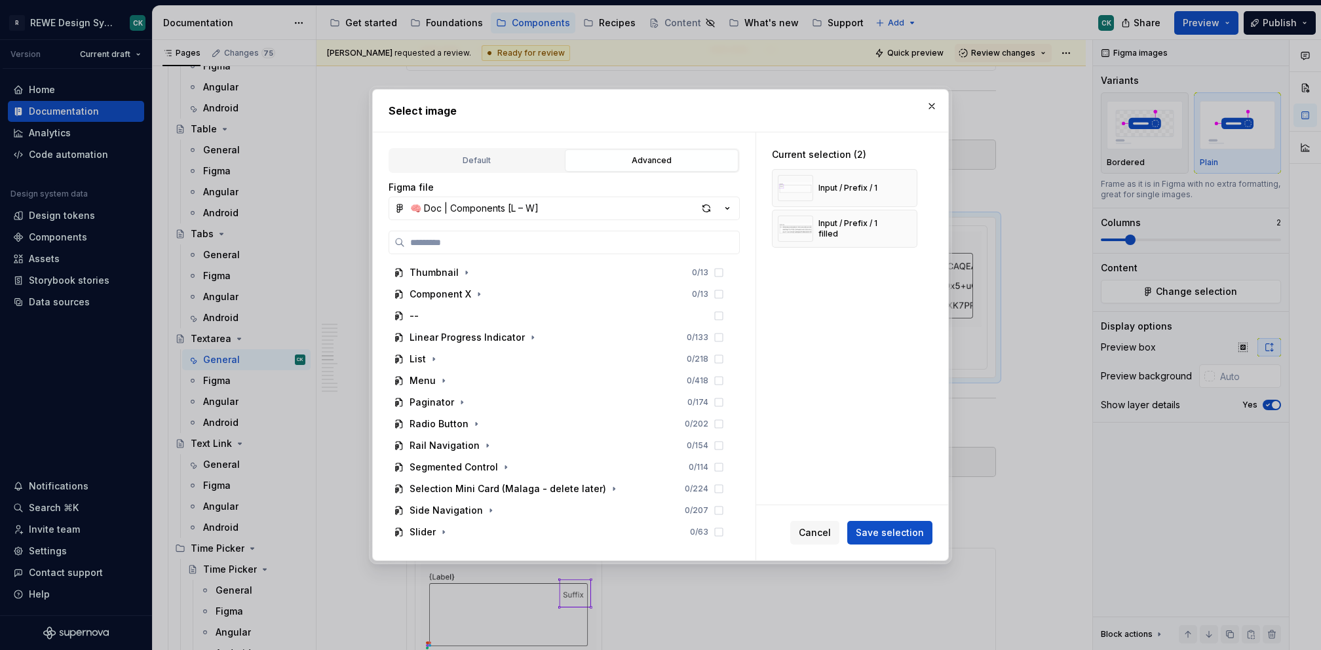
drag, startPoint x: 708, startPoint y: 202, endPoint x: 705, endPoint y: 225, distance: 23.1
click at [708, 202] on div "button" at bounding box center [706, 208] width 18 height 18
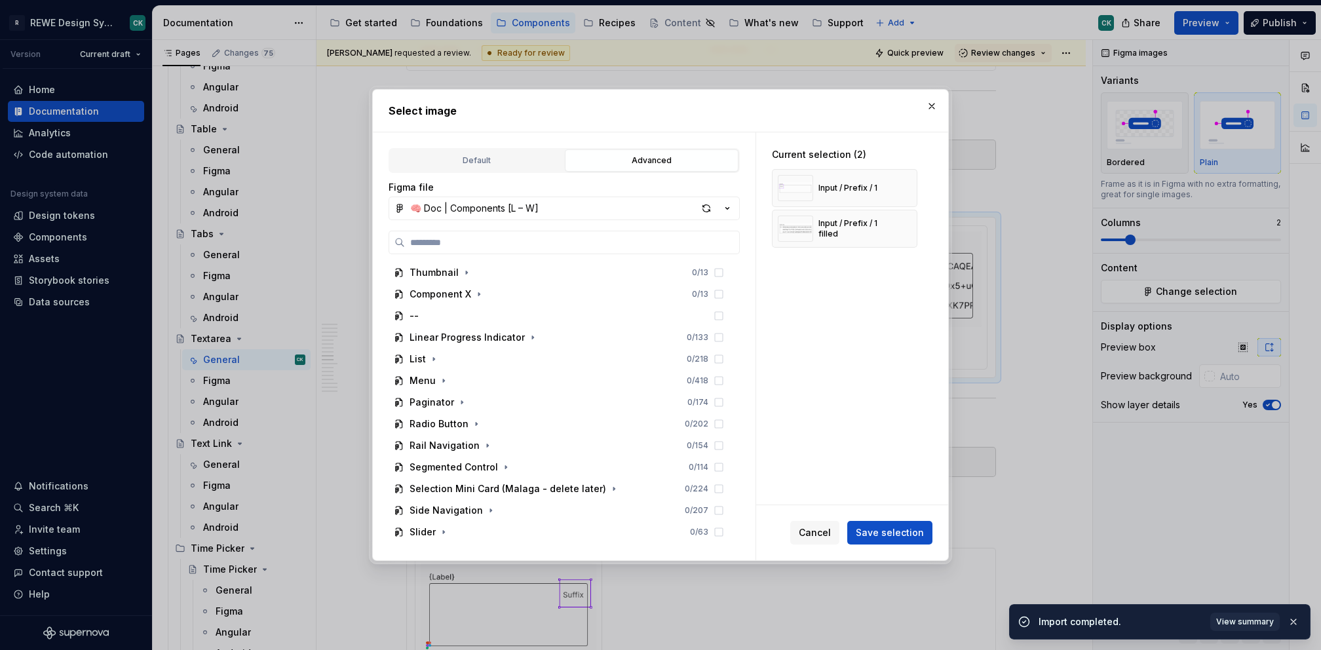
click at [951, 106] on div "Select image Default Advanced Import Figma frame as image We’ll keep this image…" at bounding box center [660, 325] width 583 height 478
click at [937, 102] on button "button" at bounding box center [932, 106] width 18 height 18
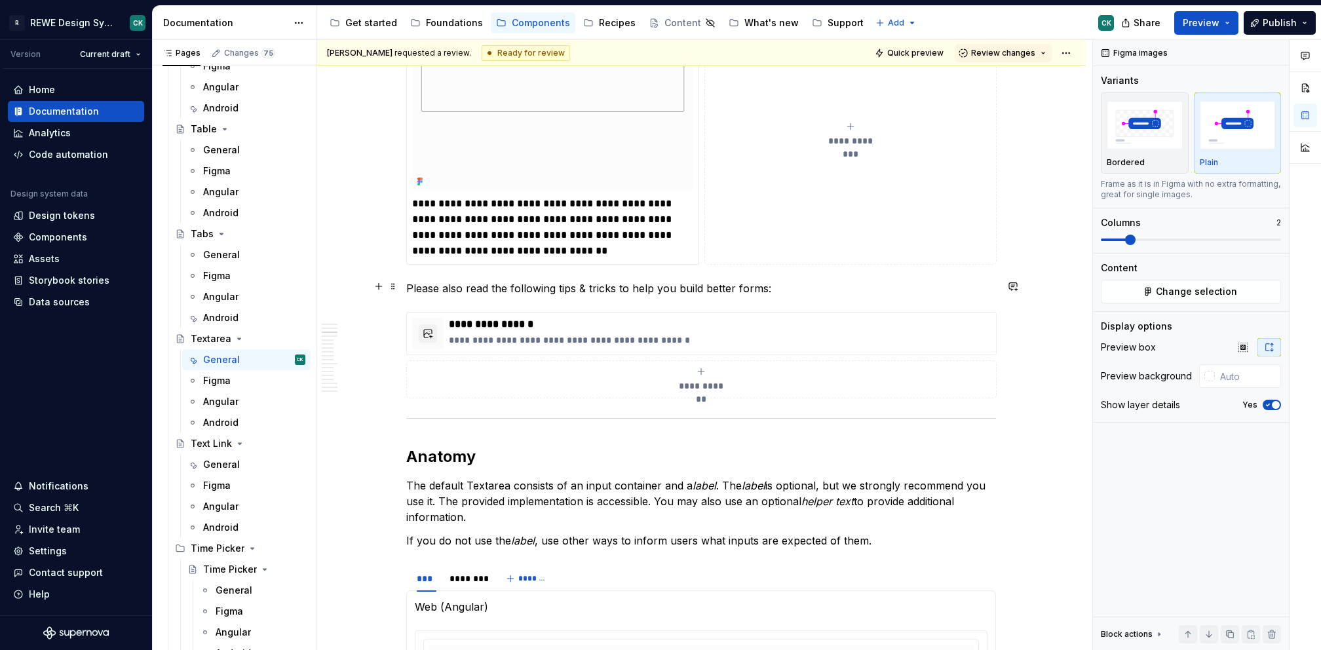
scroll to position [490, 0]
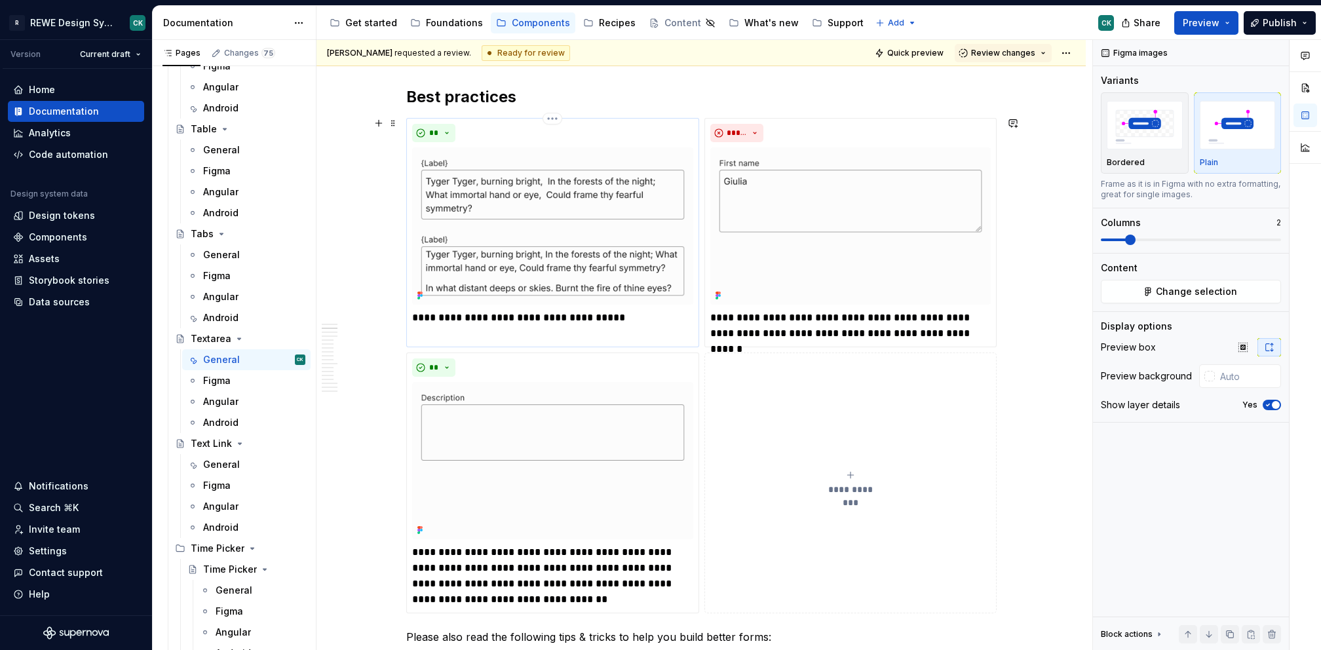
click at [635, 238] on img at bounding box center [552, 225] width 281 height 157
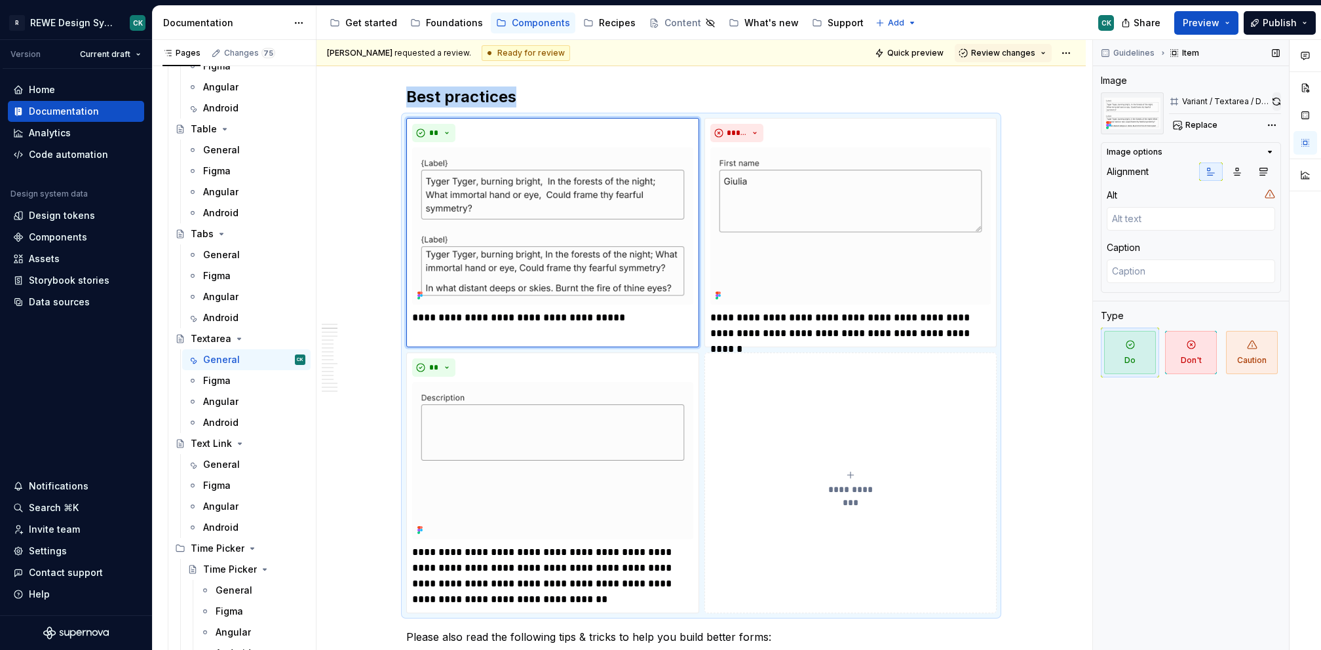
click at [1277, 104] on button "button" at bounding box center [1277, 101] width 9 height 18
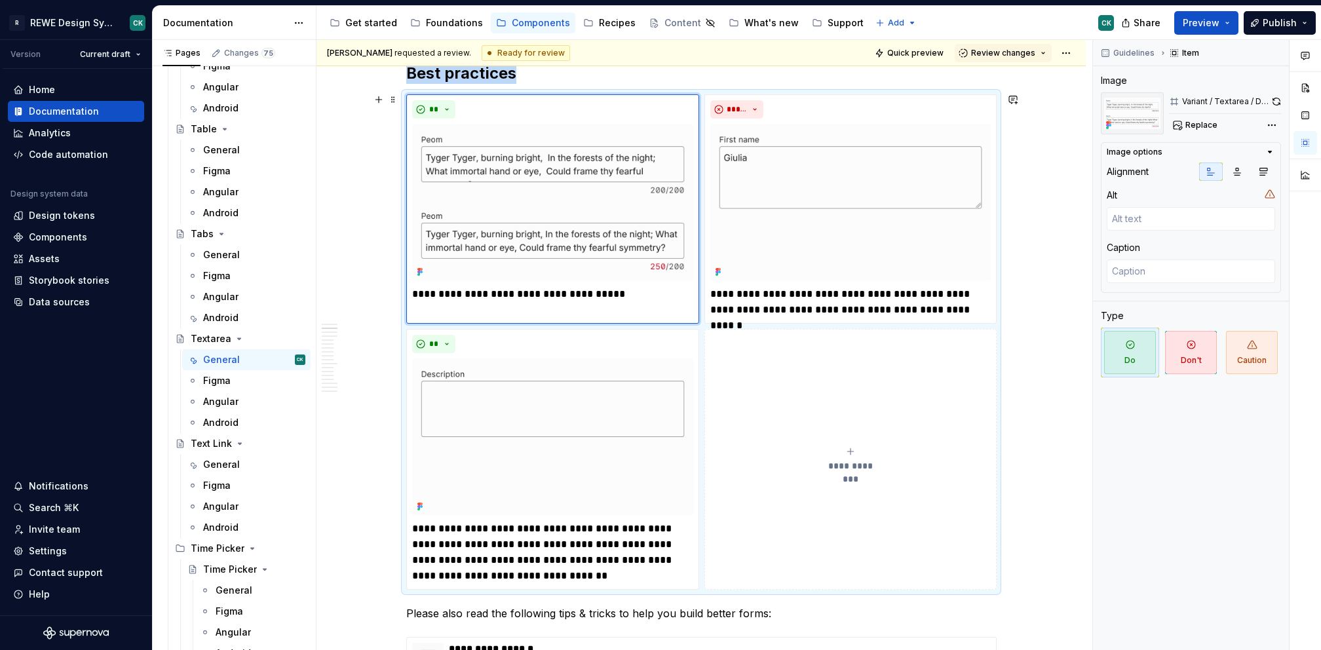
scroll to position [516, 0]
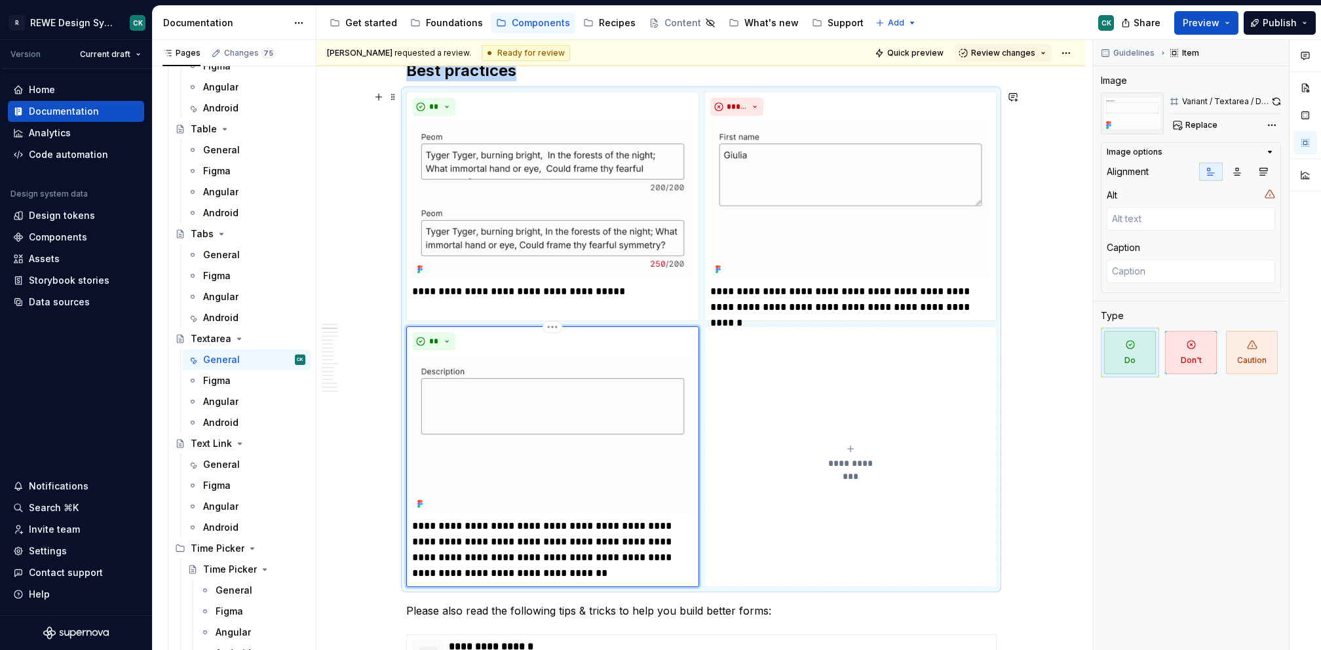
click at [591, 486] on img at bounding box center [552, 434] width 281 height 157
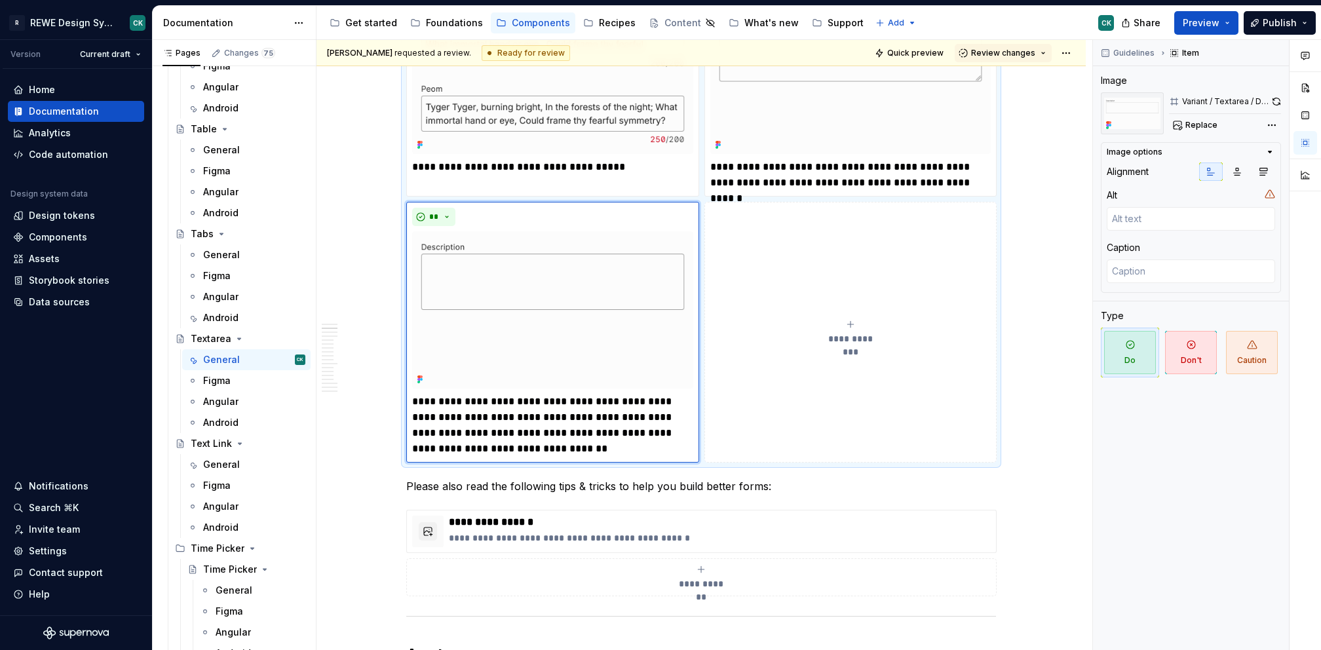
scroll to position [755, 0]
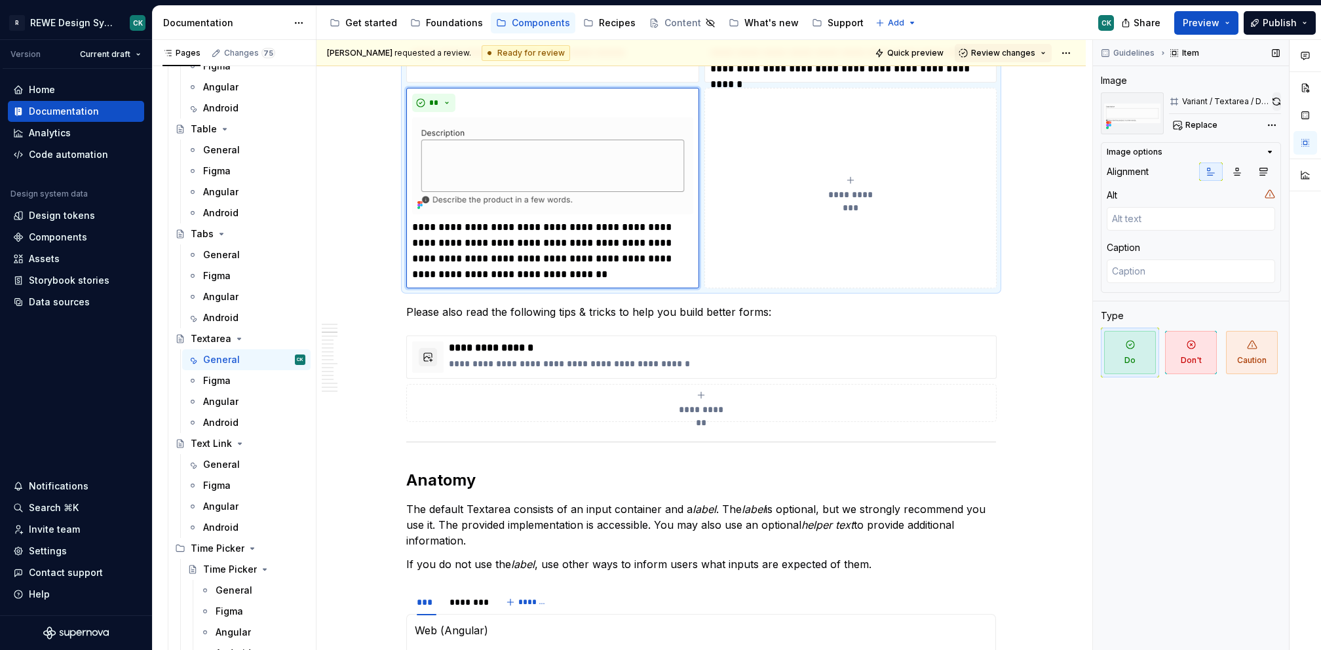
click at [1274, 103] on button "button" at bounding box center [1277, 101] width 9 height 18
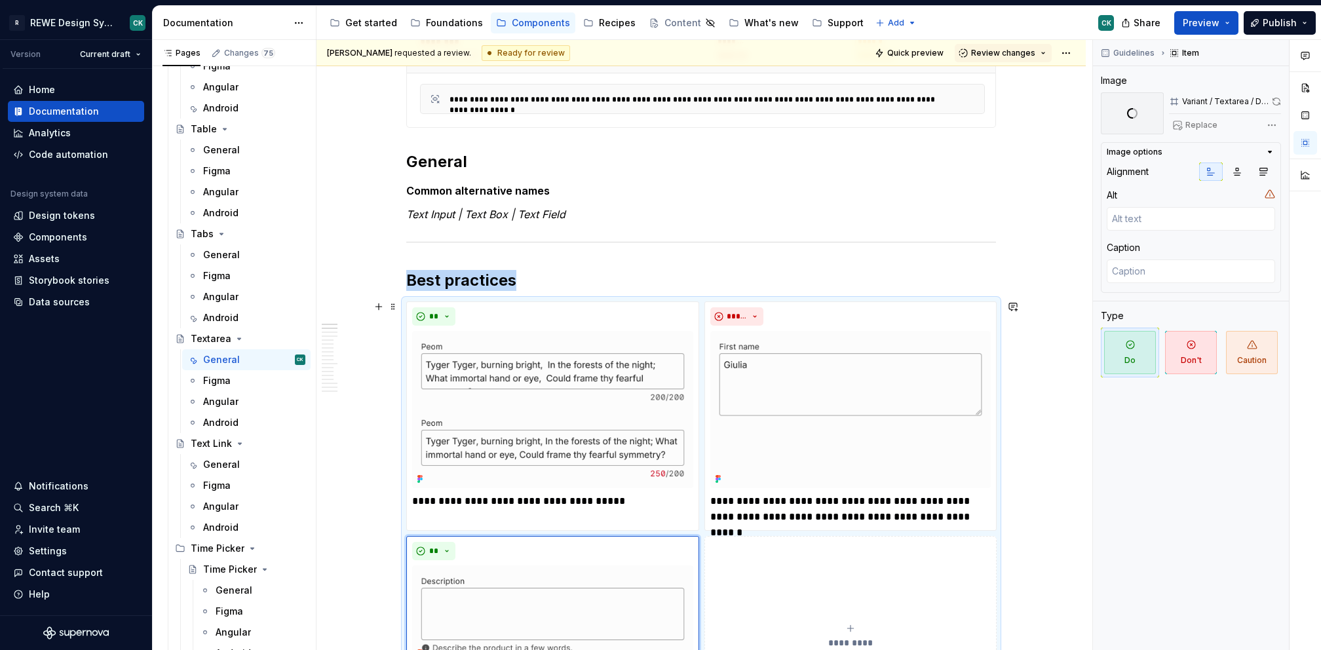
scroll to position [0, 0]
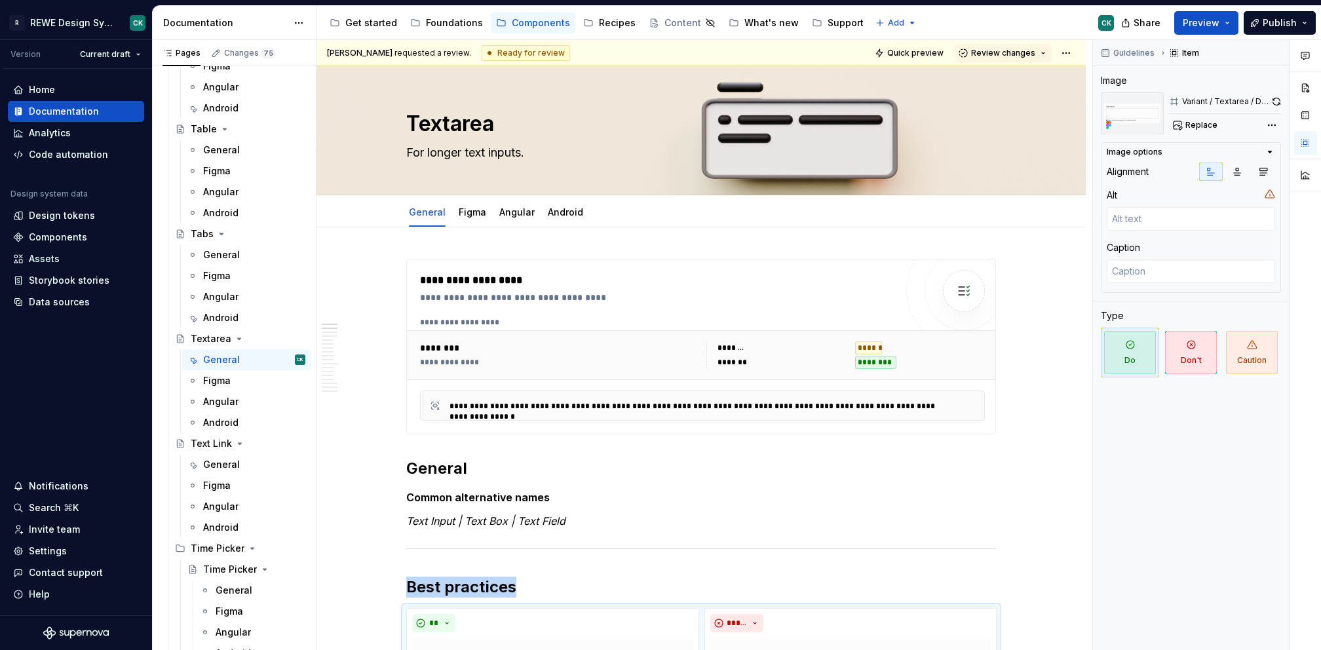
type textarea "*"
